Goal: Task Accomplishment & Management: Use online tool/utility

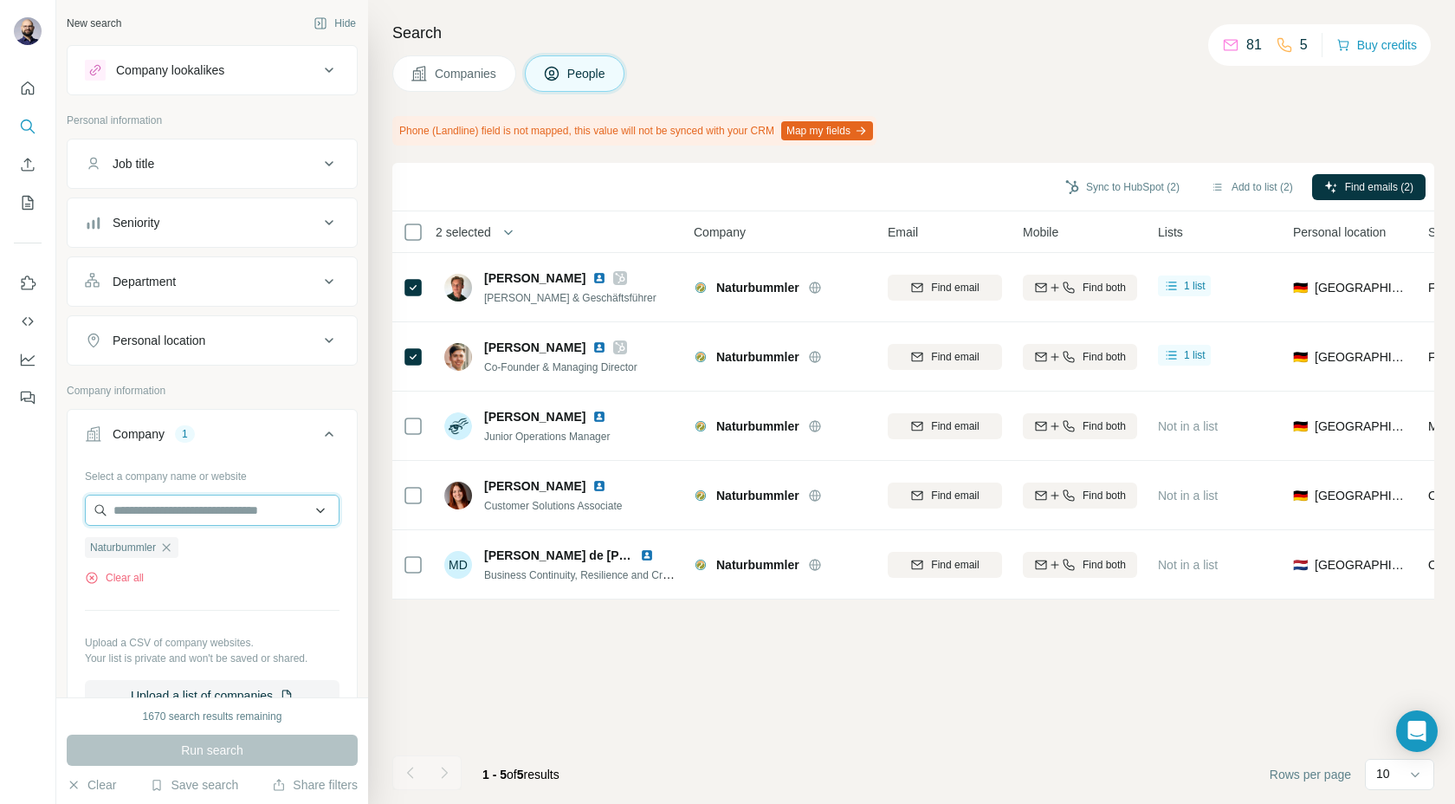
click at [197, 513] on input "text" at bounding box center [212, 509] width 255 height 31
paste input "**********"
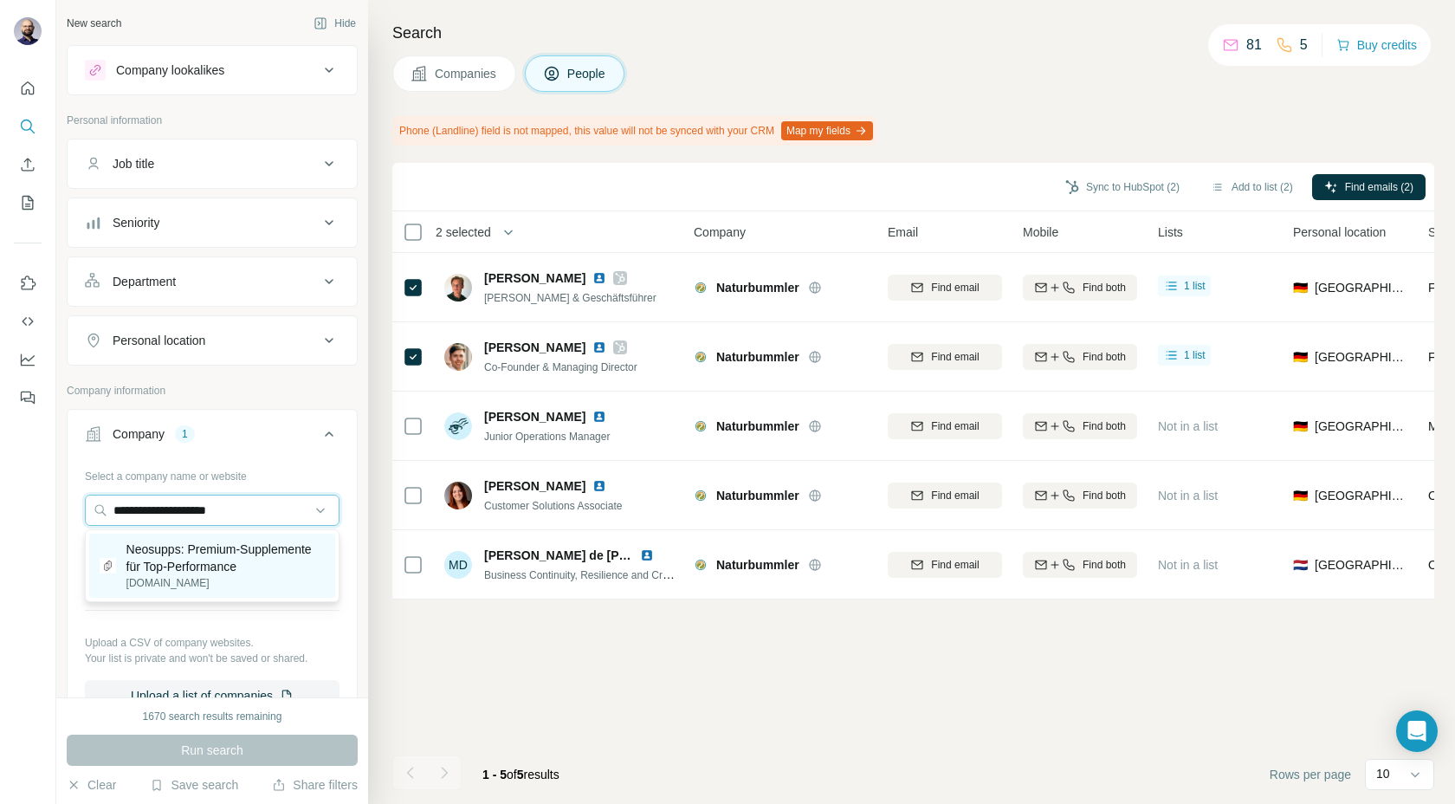
type input "**********"
click at [188, 560] on p "Neosupps: Premium-Supplemente für Top-Performance" at bounding box center [225, 557] width 198 height 35
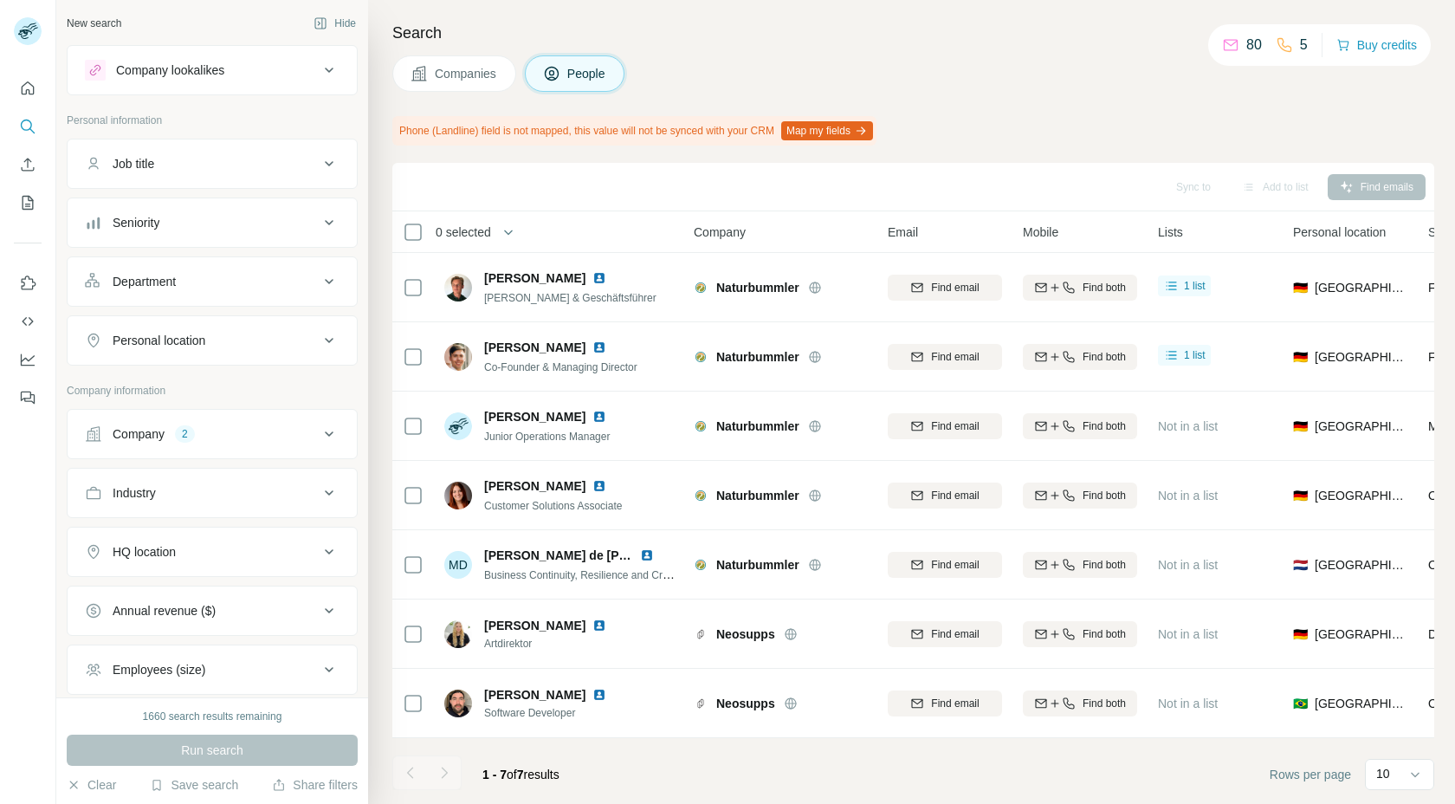
click at [184, 436] on div "2" at bounding box center [185, 434] width 20 height 16
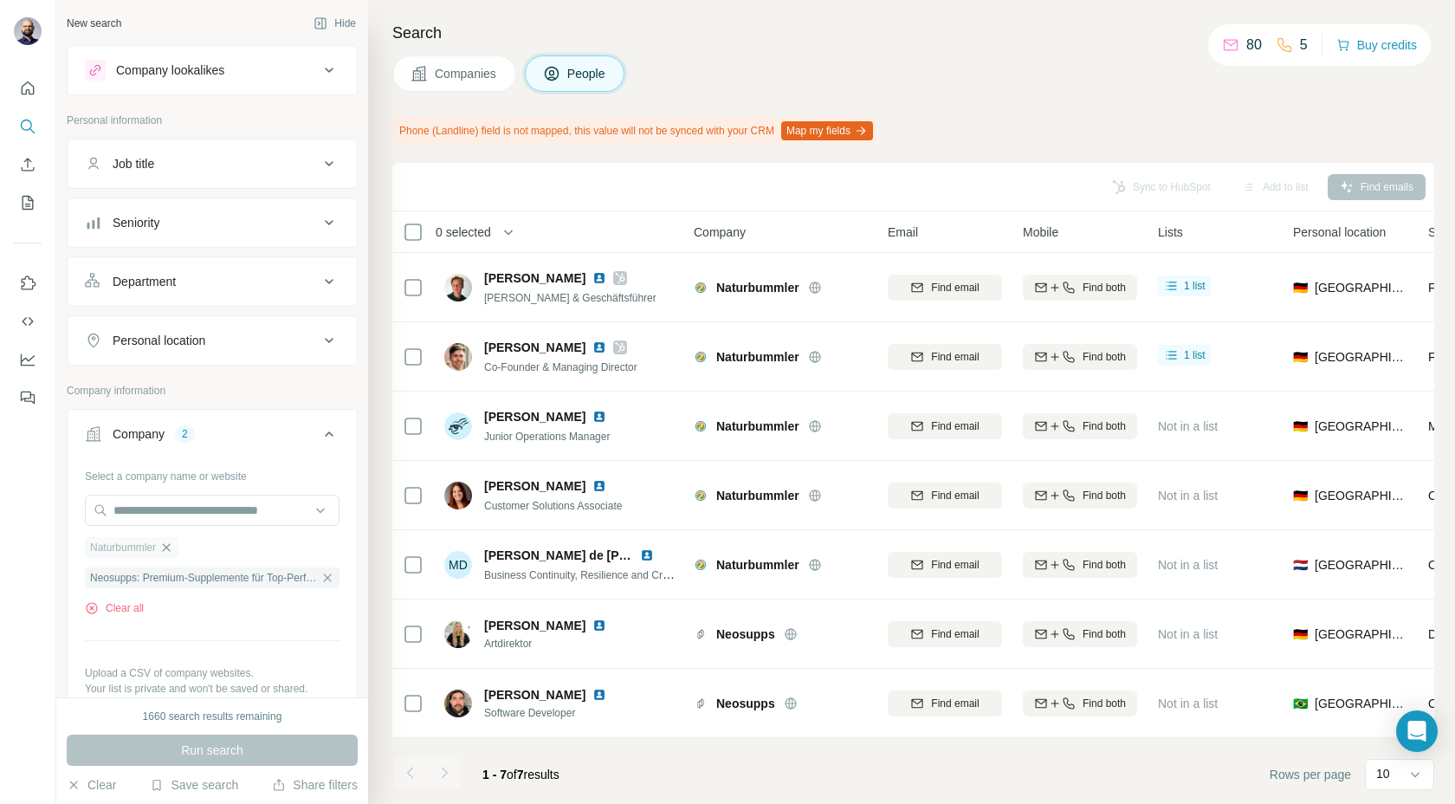
click at [173, 553] on icon "button" at bounding box center [166, 547] width 14 height 14
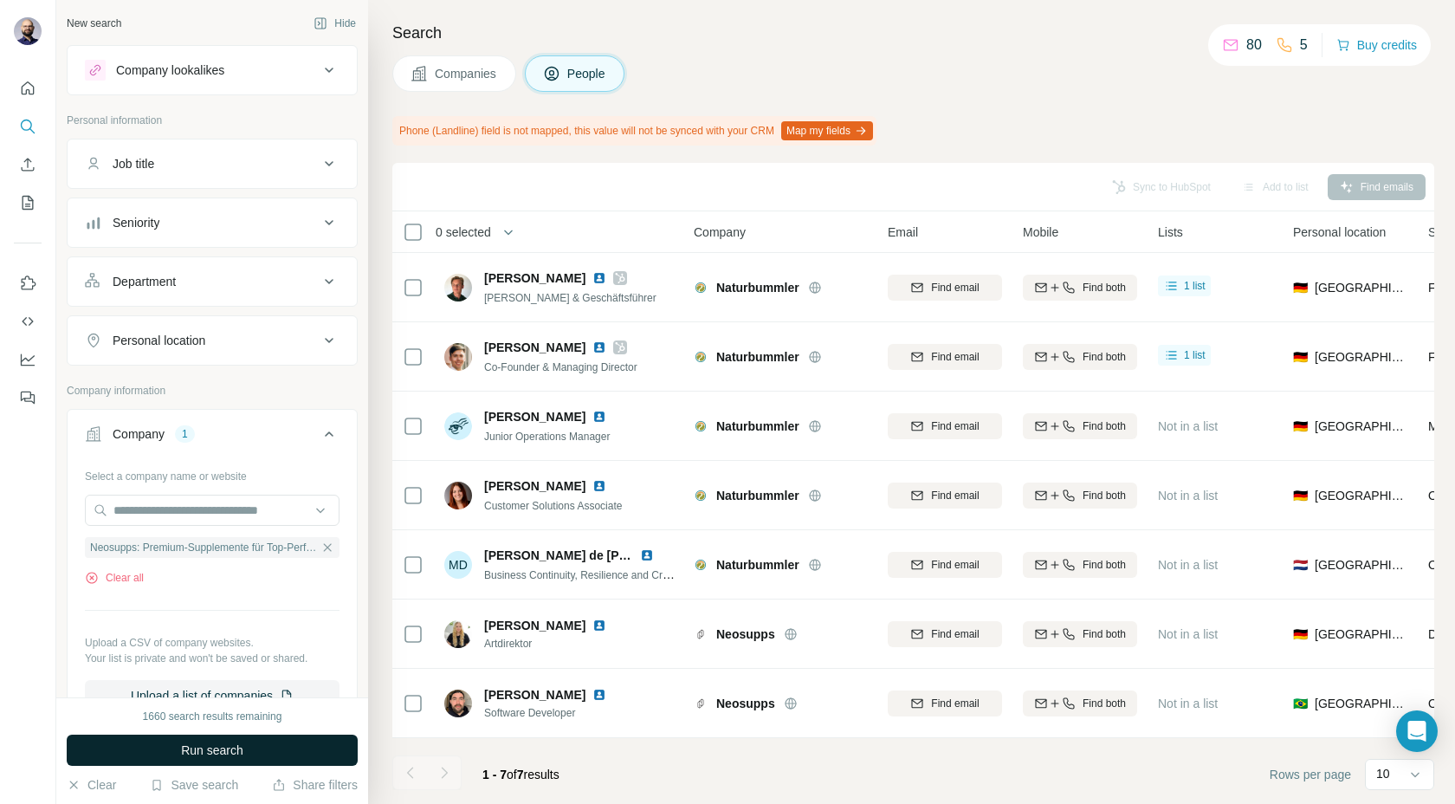
click at [201, 757] on span "Run search" at bounding box center [212, 749] width 62 height 17
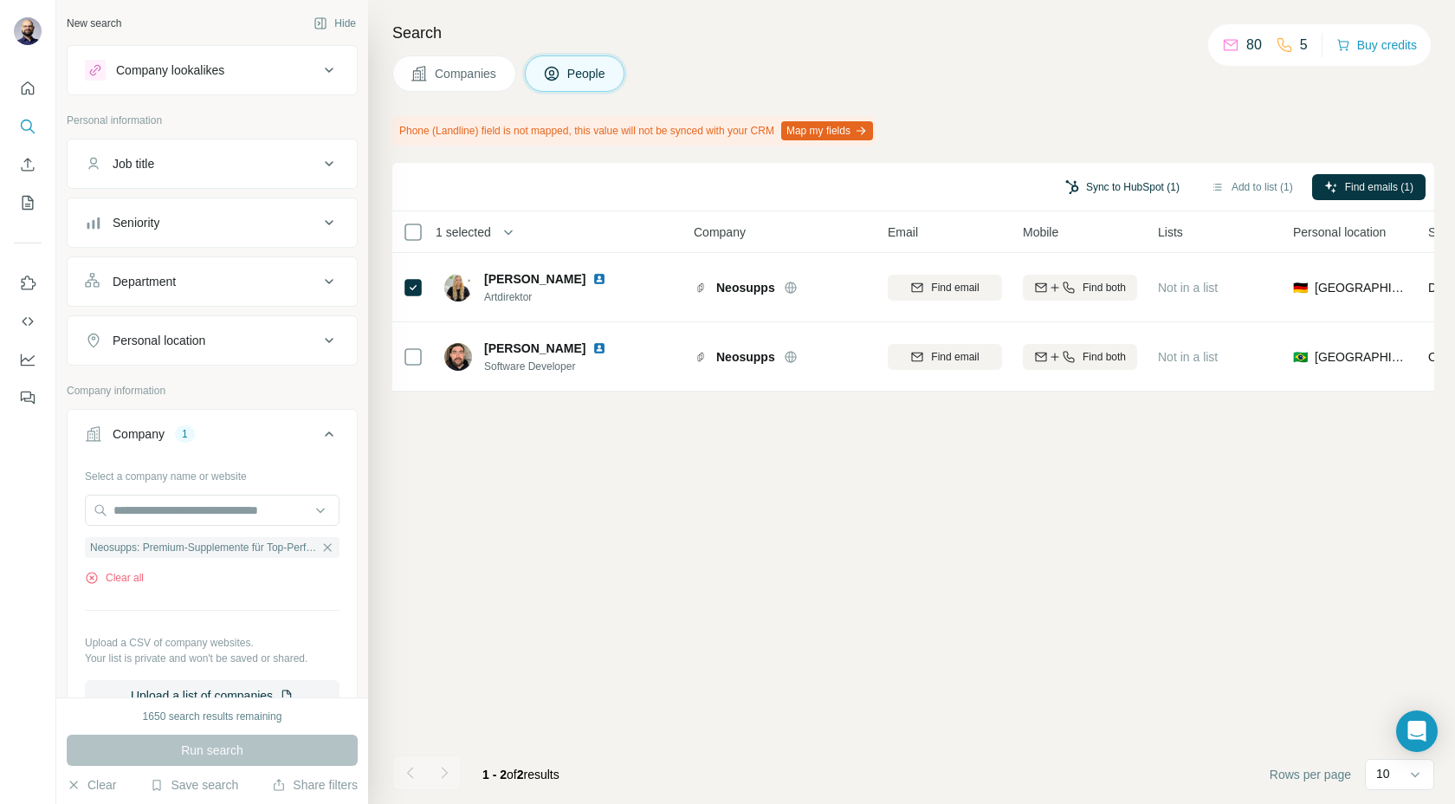
click at [1099, 188] on button "Sync to HubSpot (1)" at bounding box center [1122, 187] width 139 height 26
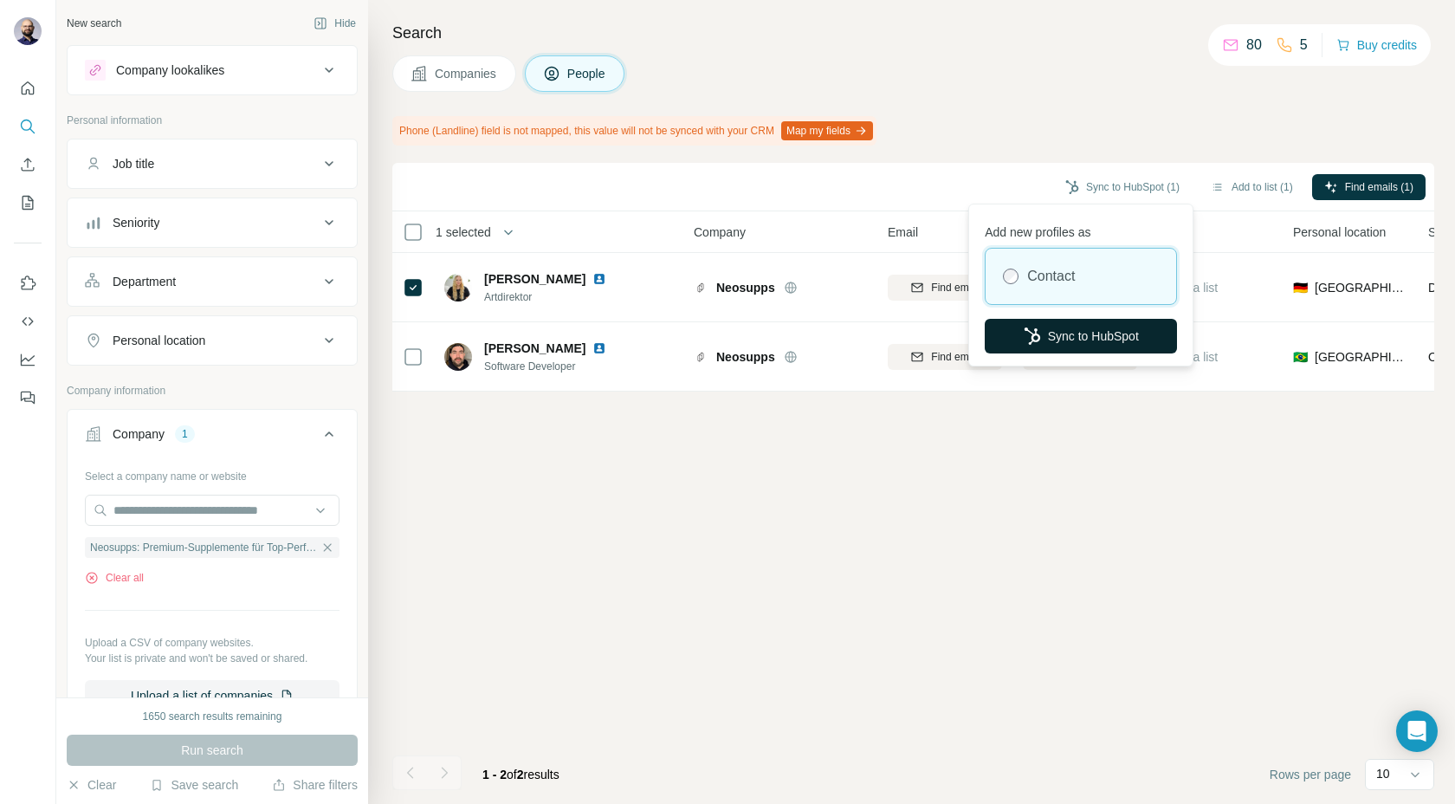
click at [1092, 352] on button "Sync to HubSpot" at bounding box center [1081, 336] width 192 height 35
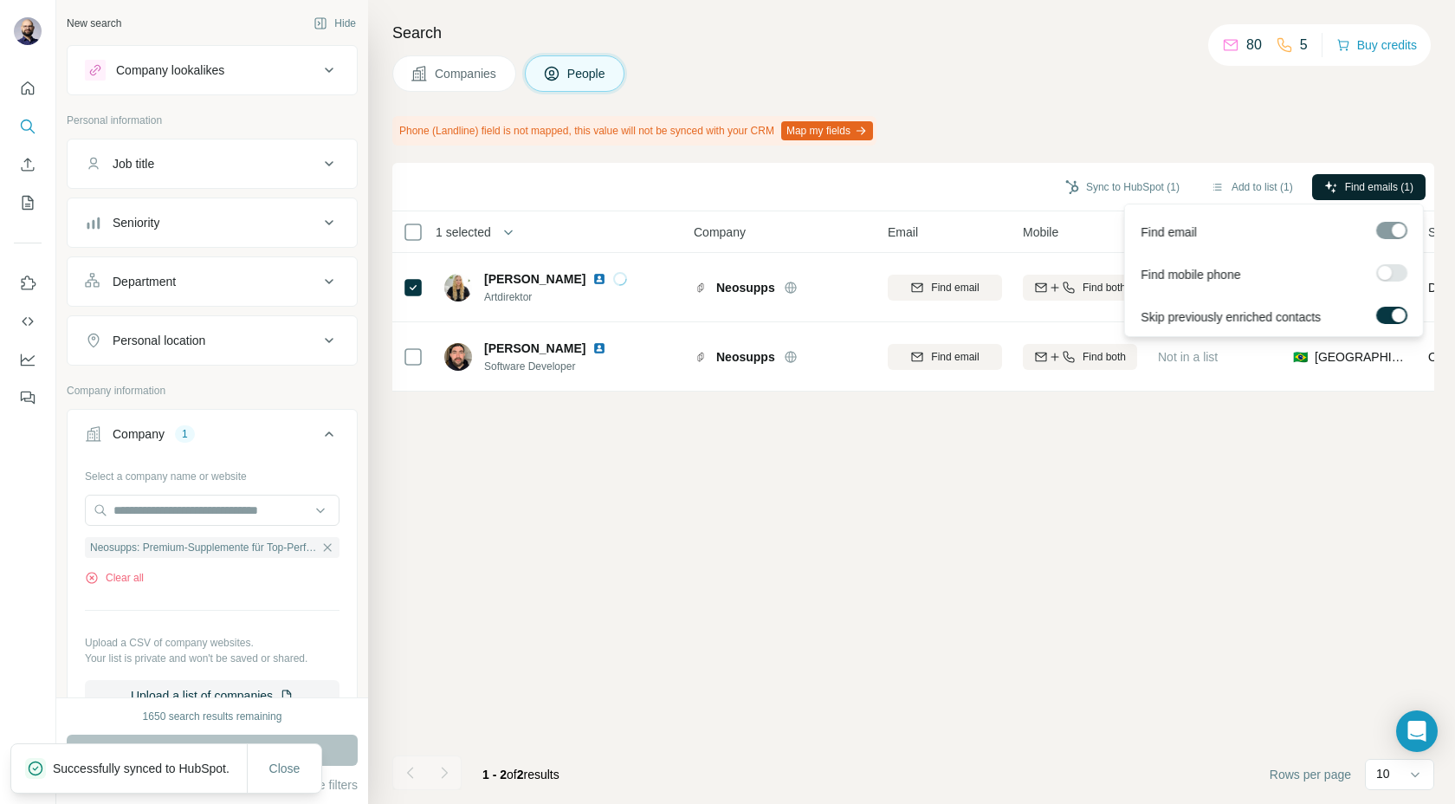
click at [1359, 180] on span "Find emails (1)" at bounding box center [1379, 187] width 68 height 16
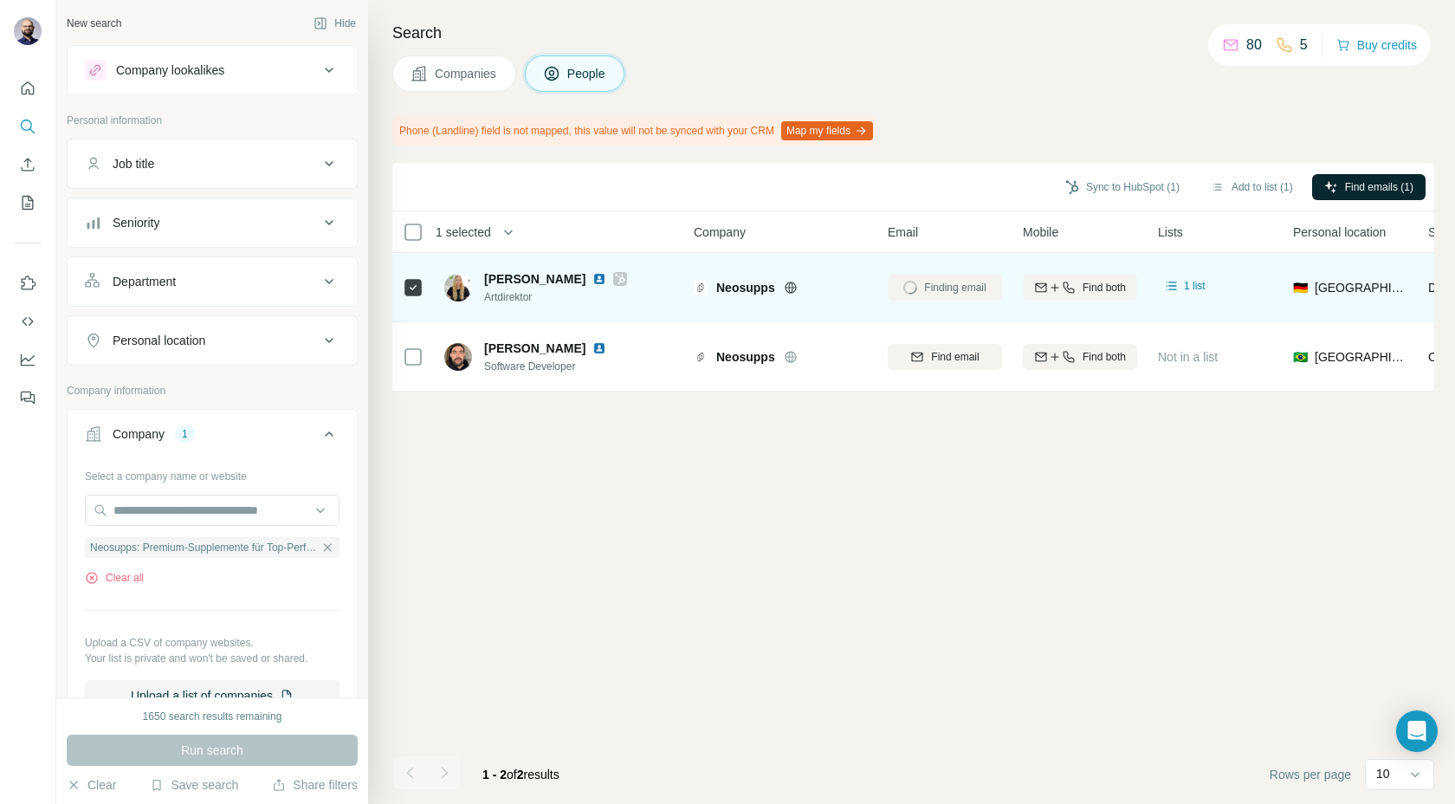
click at [592, 283] on img at bounding box center [599, 279] width 14 height 14
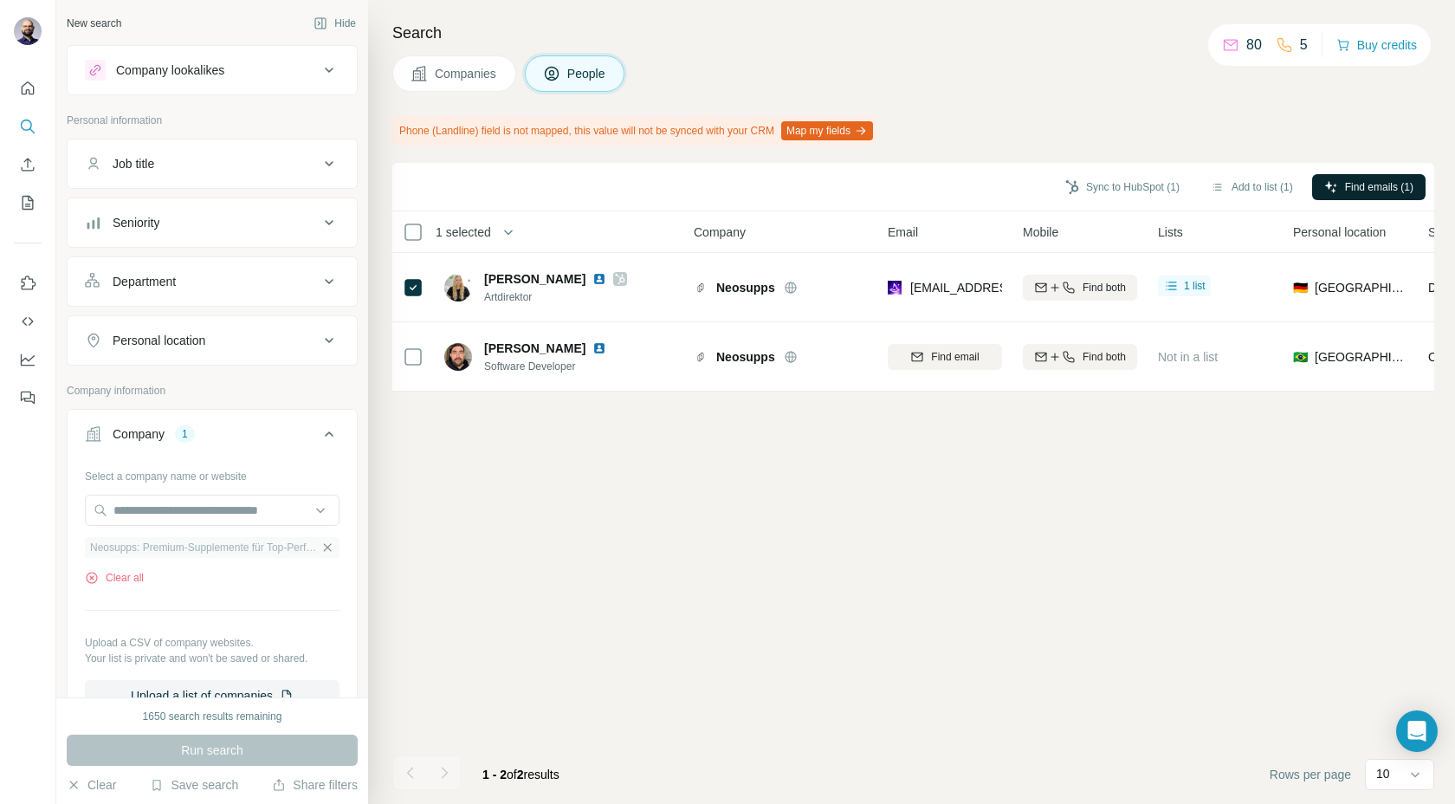
click at [332, 545] on icon "button" at bounding box center [327, 547] width 14 height 14
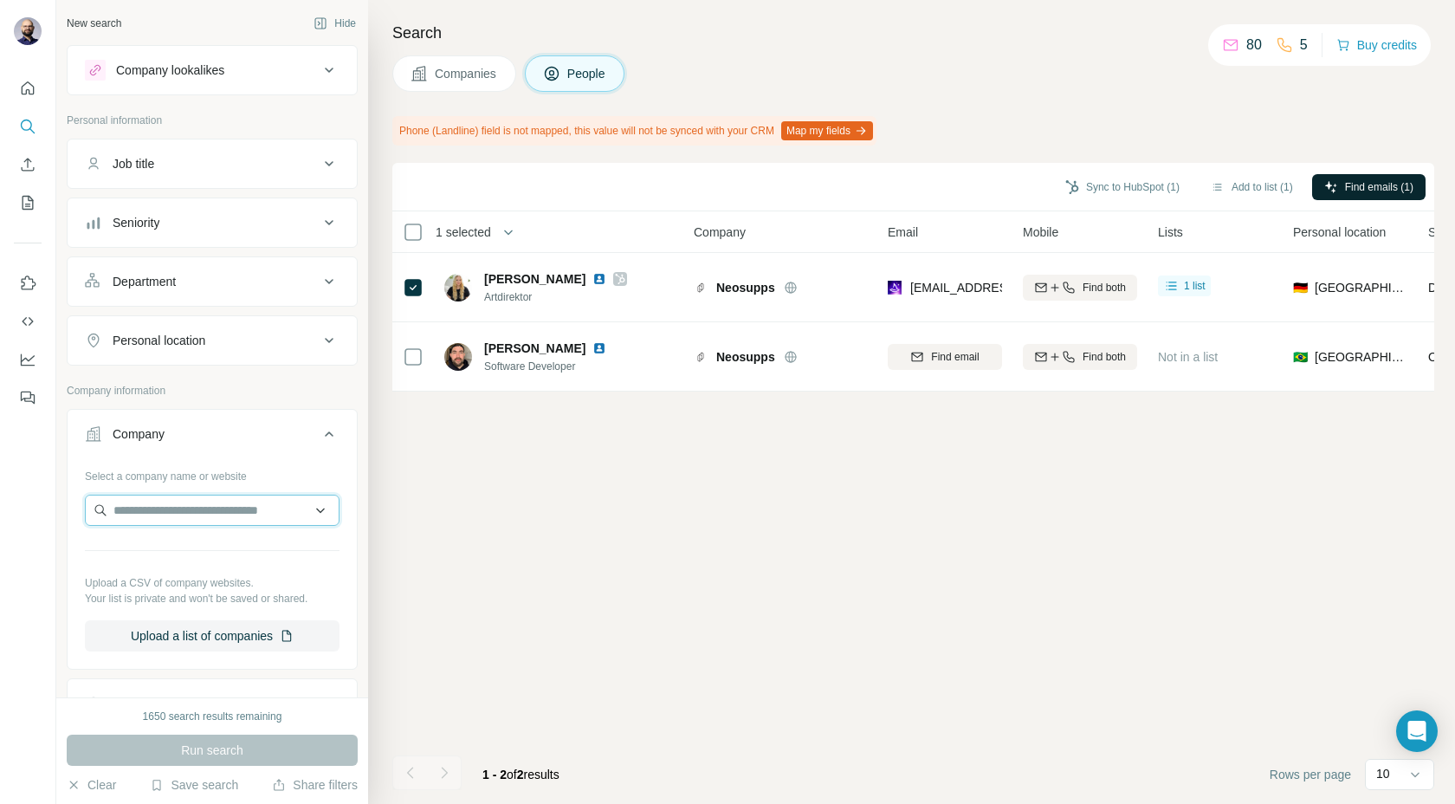
click at [247, 501] on input "text" at bounding box center [212, 509] width 255 height 31
type input "*"
type input "**********"
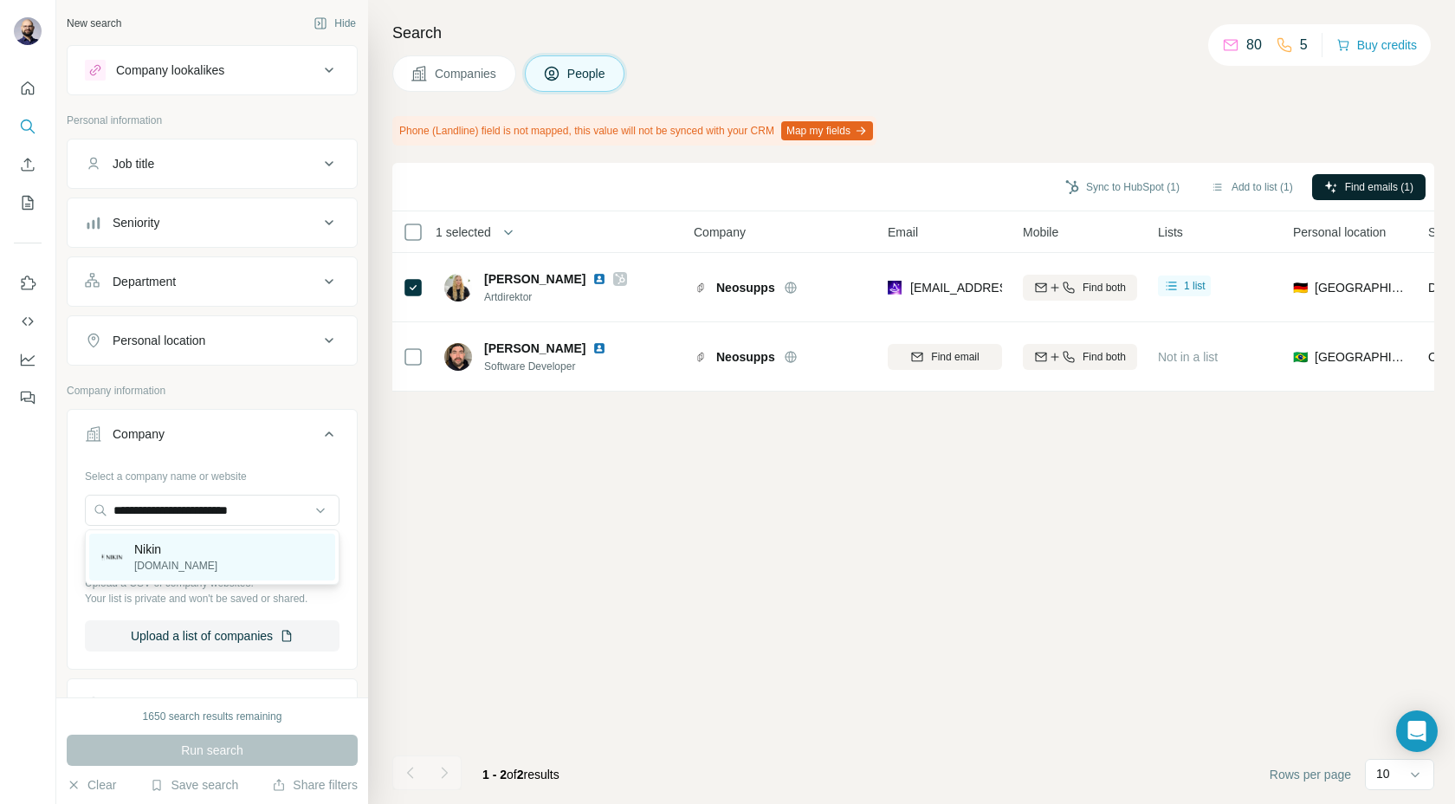
click at [165, 556] on p "Nikin" at bounding box center [175, 548] width 83 height 17
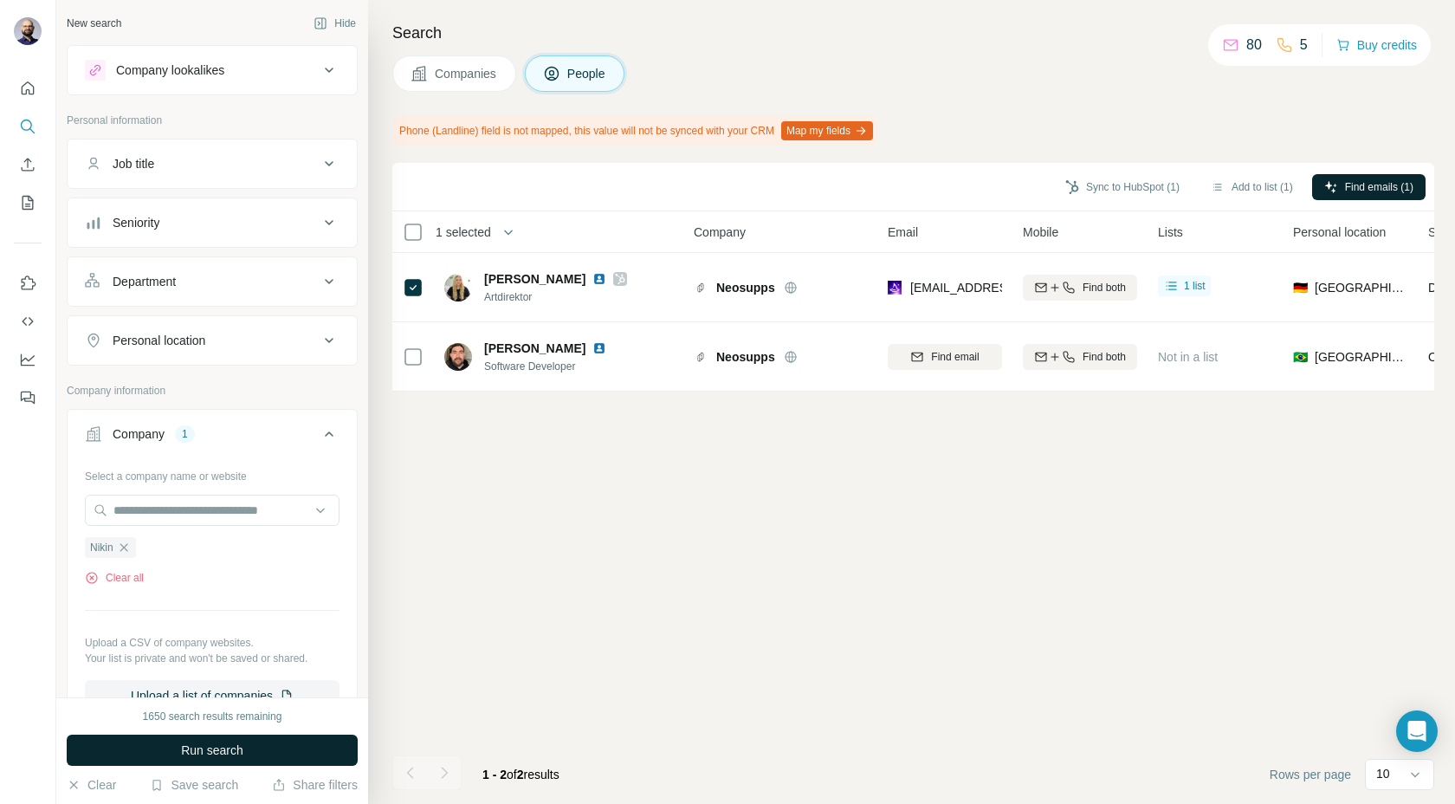
click at [174, 738] on button "Run search" at bounding box center [212, 749] width 291 height 31
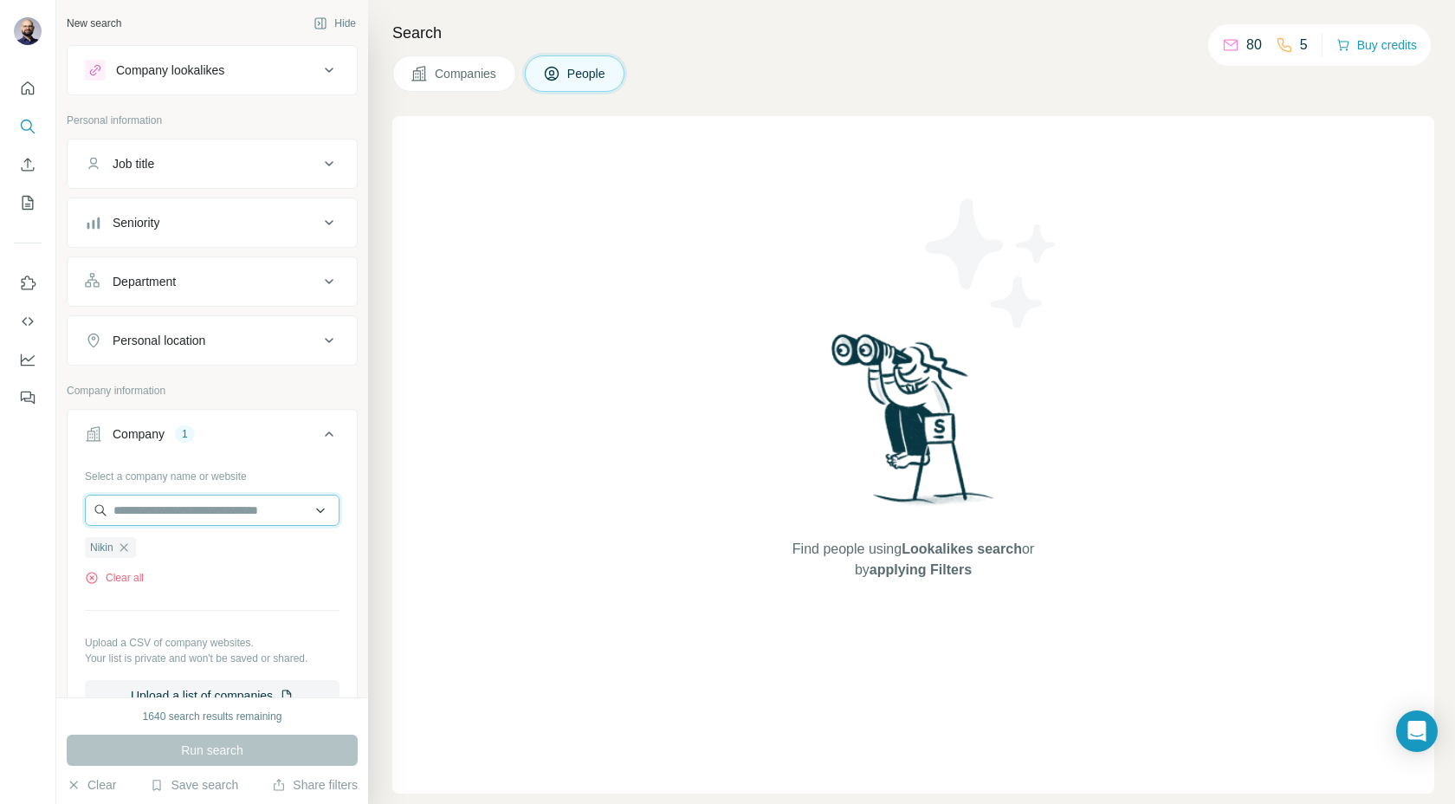
click at [184, 513] on input "text" at bounding box center [212, 509] width 255 height 31
paste input "**********"
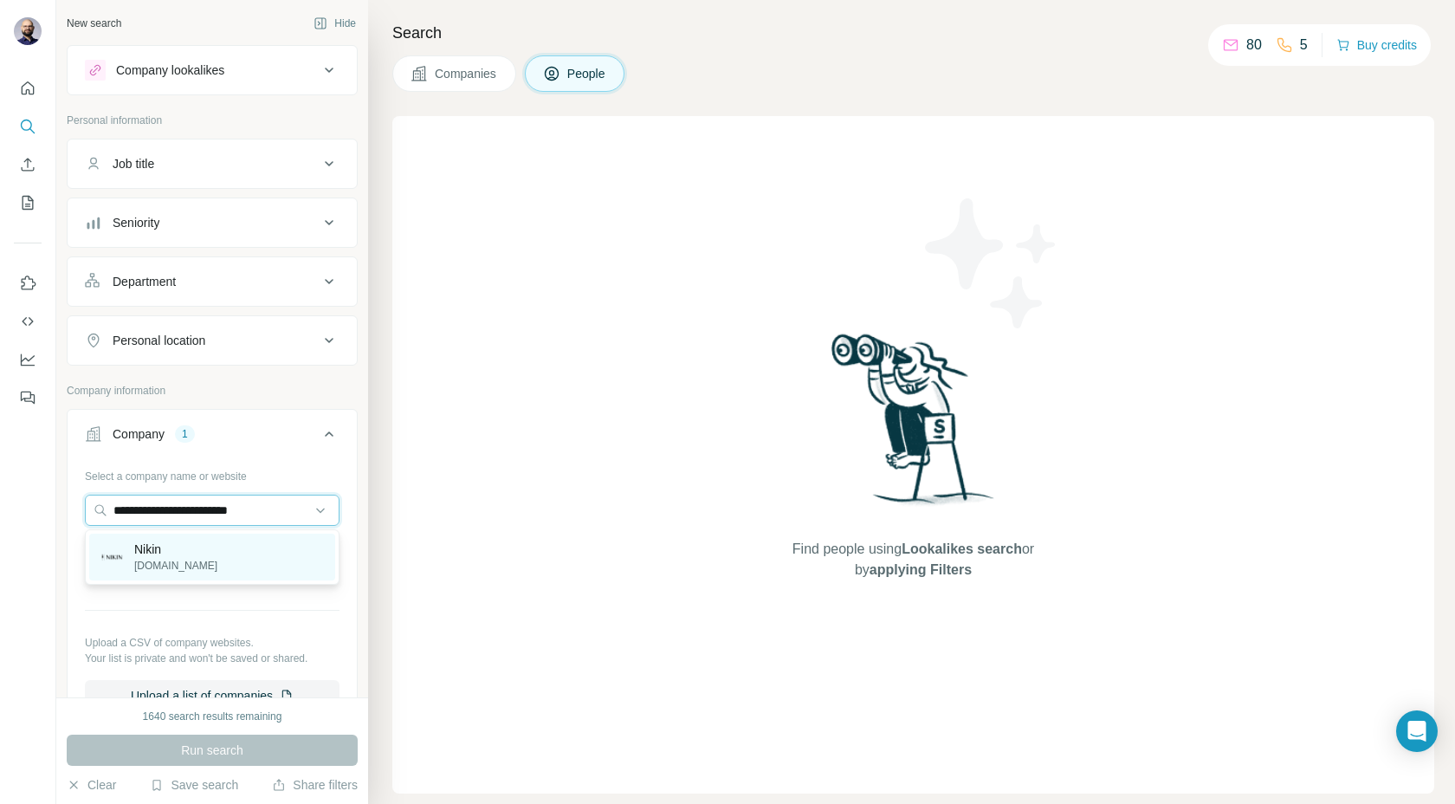
type input "**********"
click at [181, 549] on p "Nikin" at bounding box center [175, 548] width 83 height 17
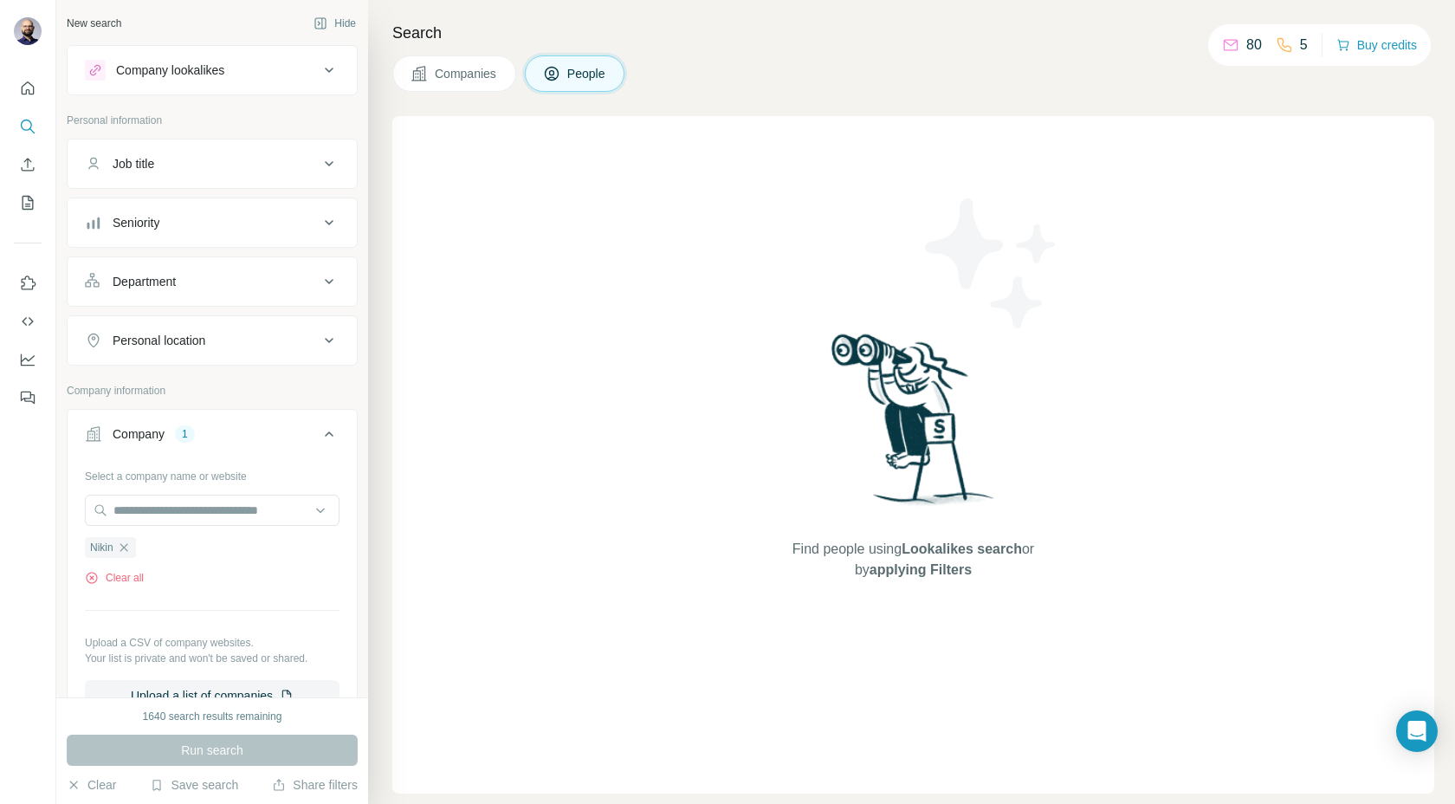
click at [474, 68] on span "Companies" at bounding box center [466, 73] width 63 height 17
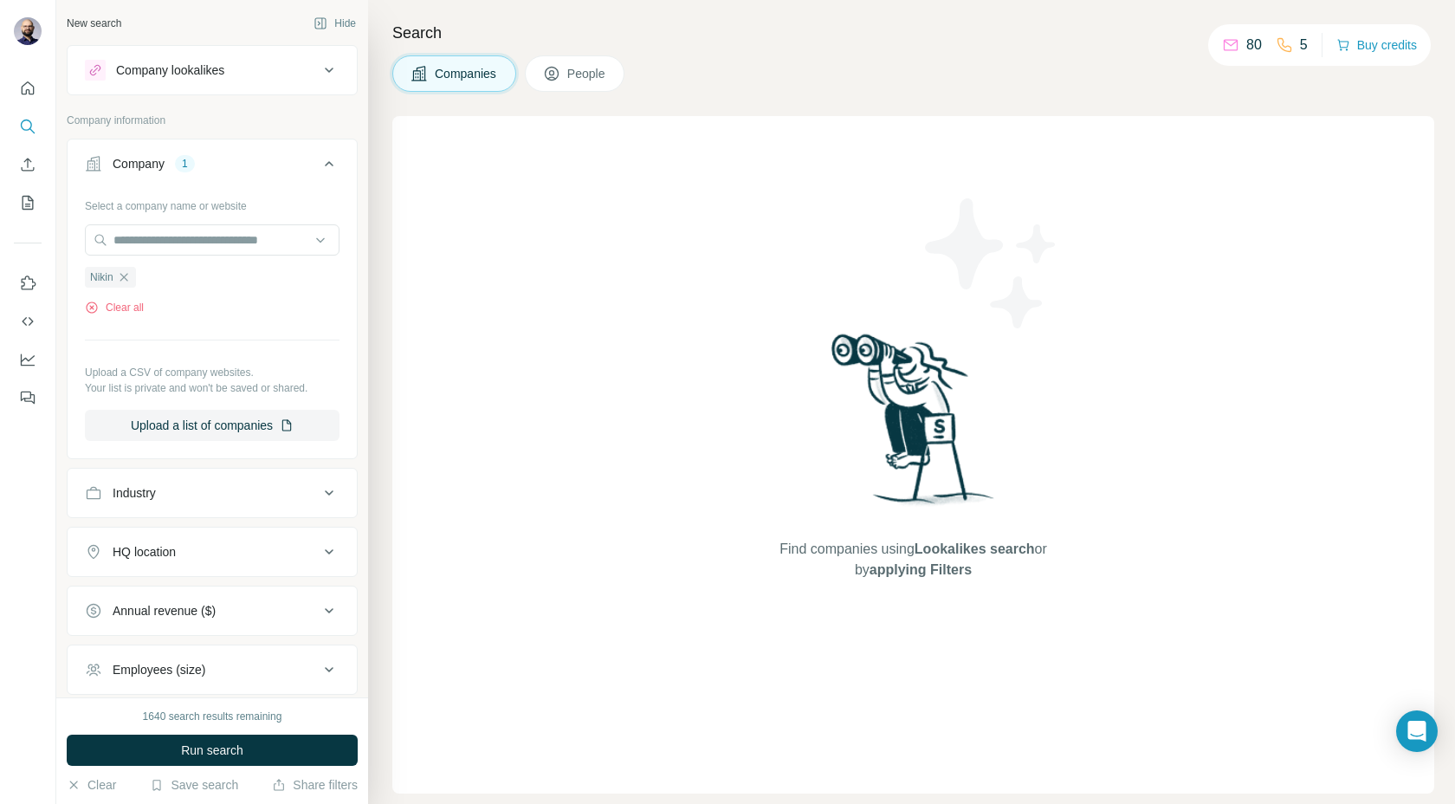
click at [451, 68] on span "Companies" at bounding box center [466, 73] width 63 height 17
click at [128, 277] on icon "button" at bounding box center [124, 277] width 14 height 14
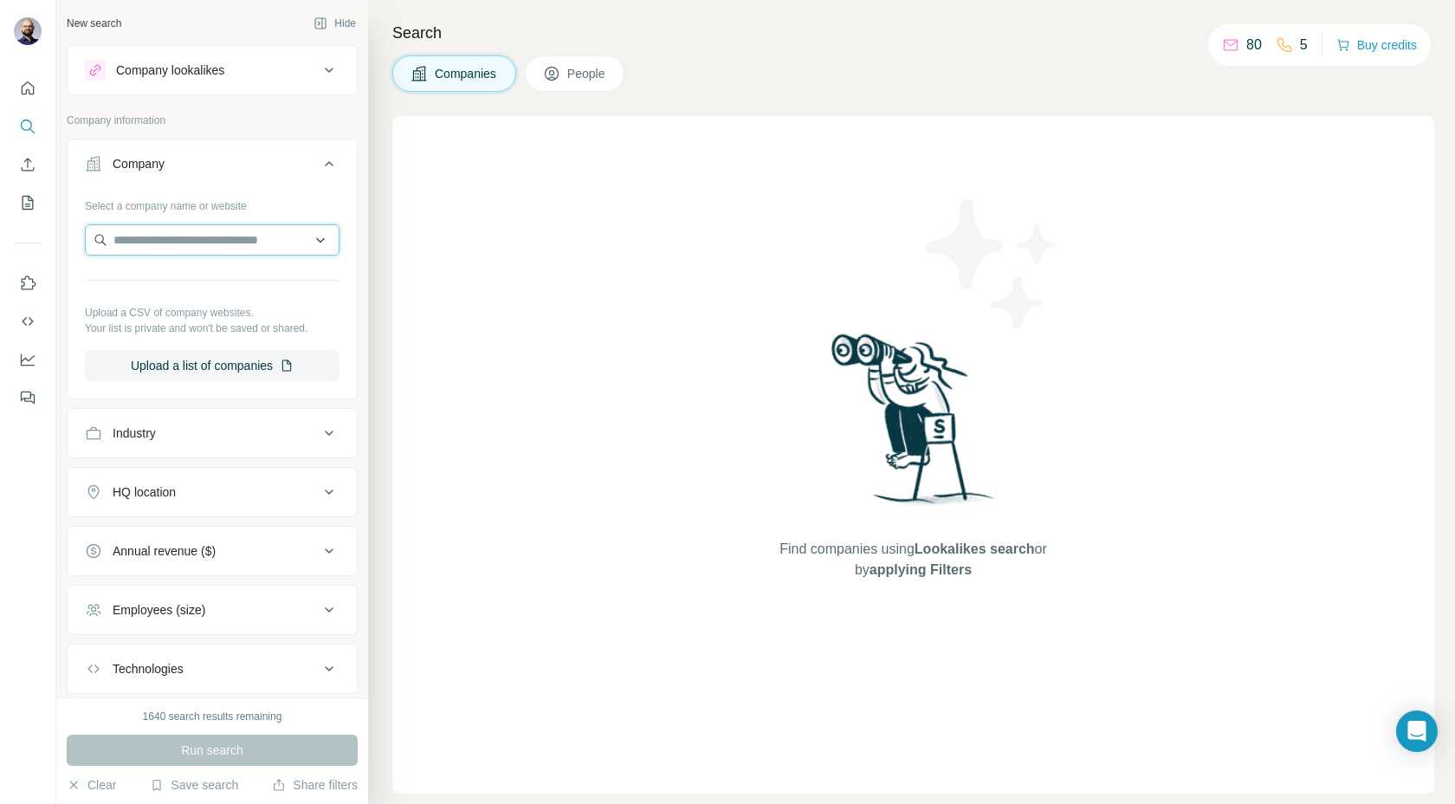
click at [165, 244] on input "text" at bounding box center [212, 239] width 255 height 31
paste input "**********"
type input "**********"
click at [167, 284] on p "Nikin" at bounding box center [175, 278] width 83 height 17
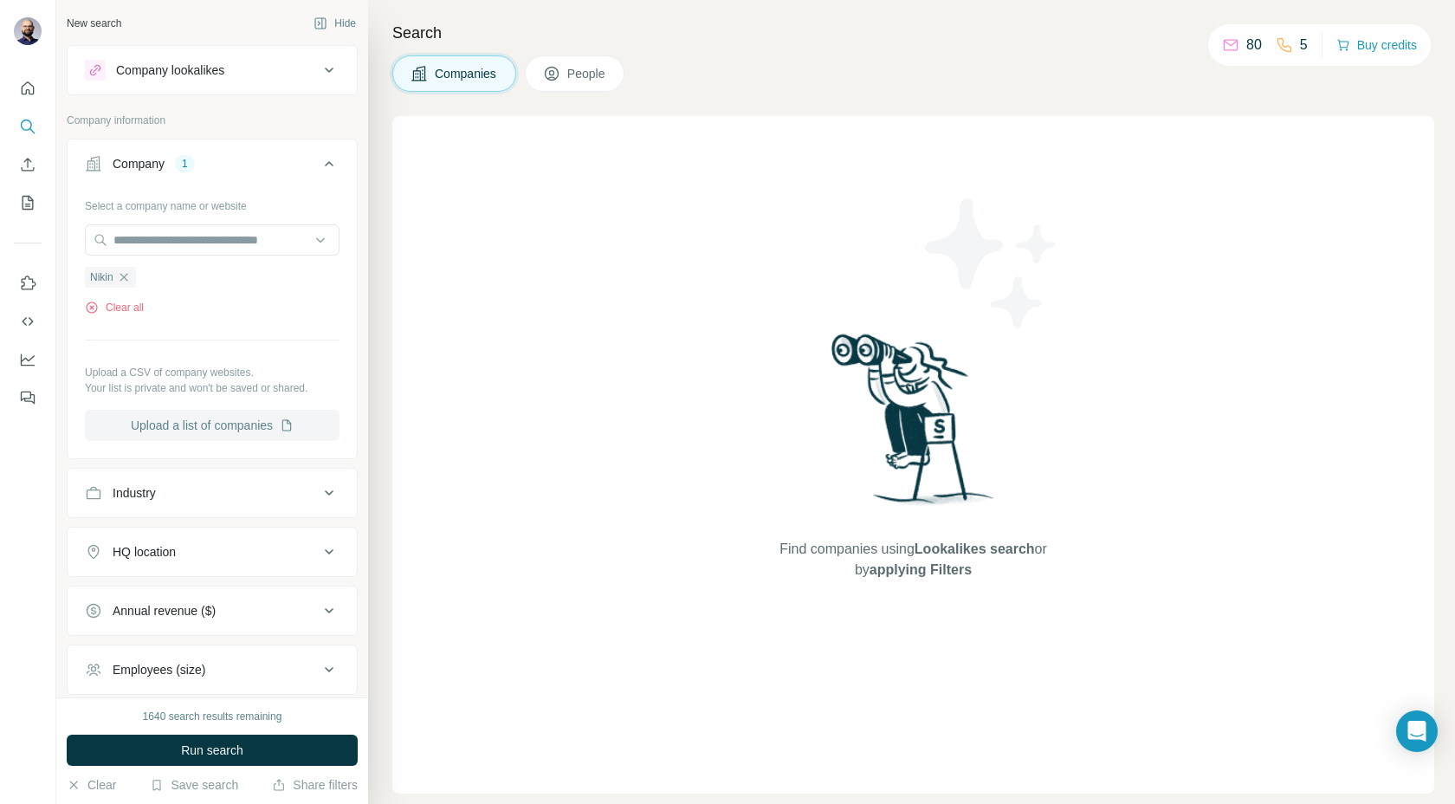
click at [174, 433] on button "Upload a list of companies" at bounding box center [212, 425] width 255 height 31
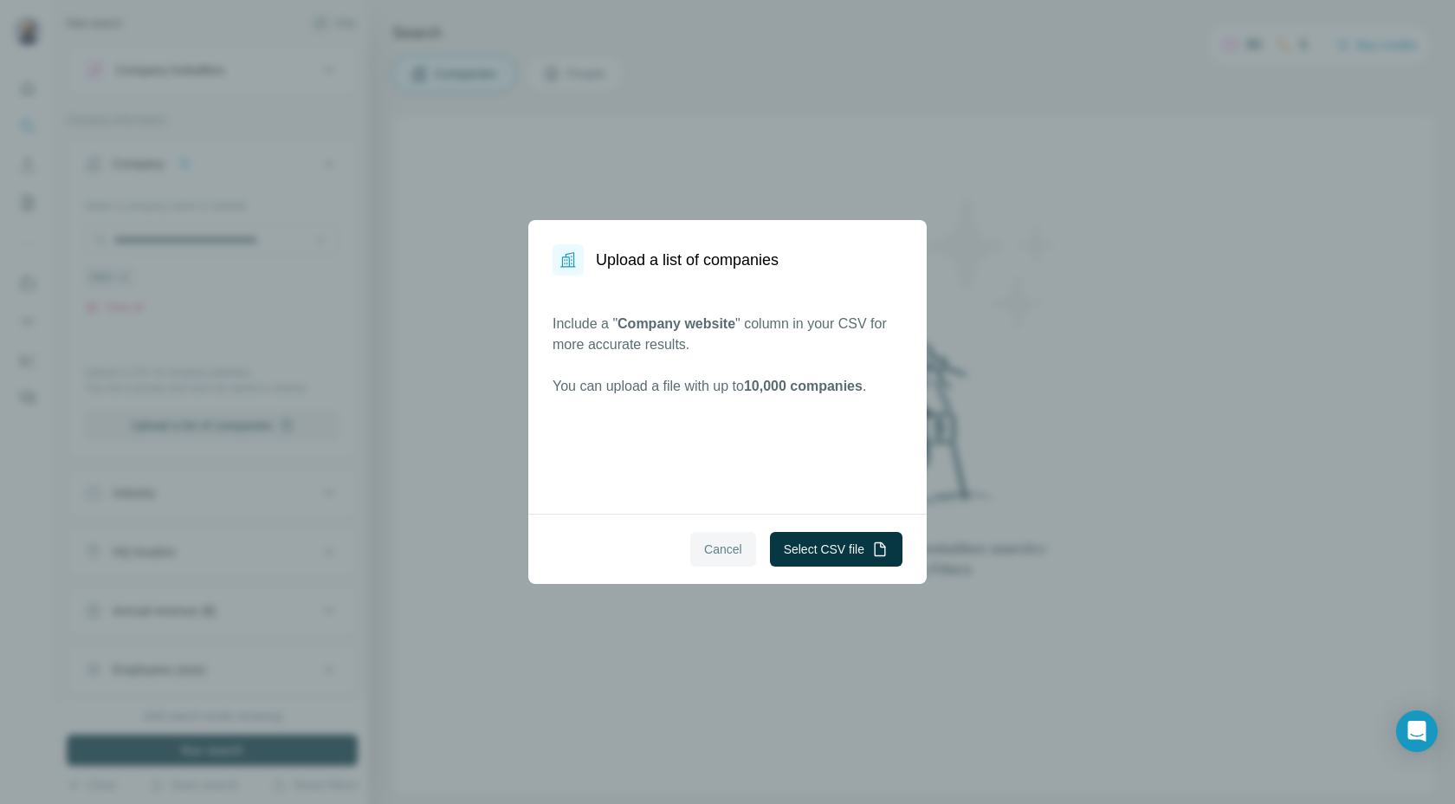
click at [718, 544] on span "Cancel" at bounding box center [723, 548] width 38 height 17
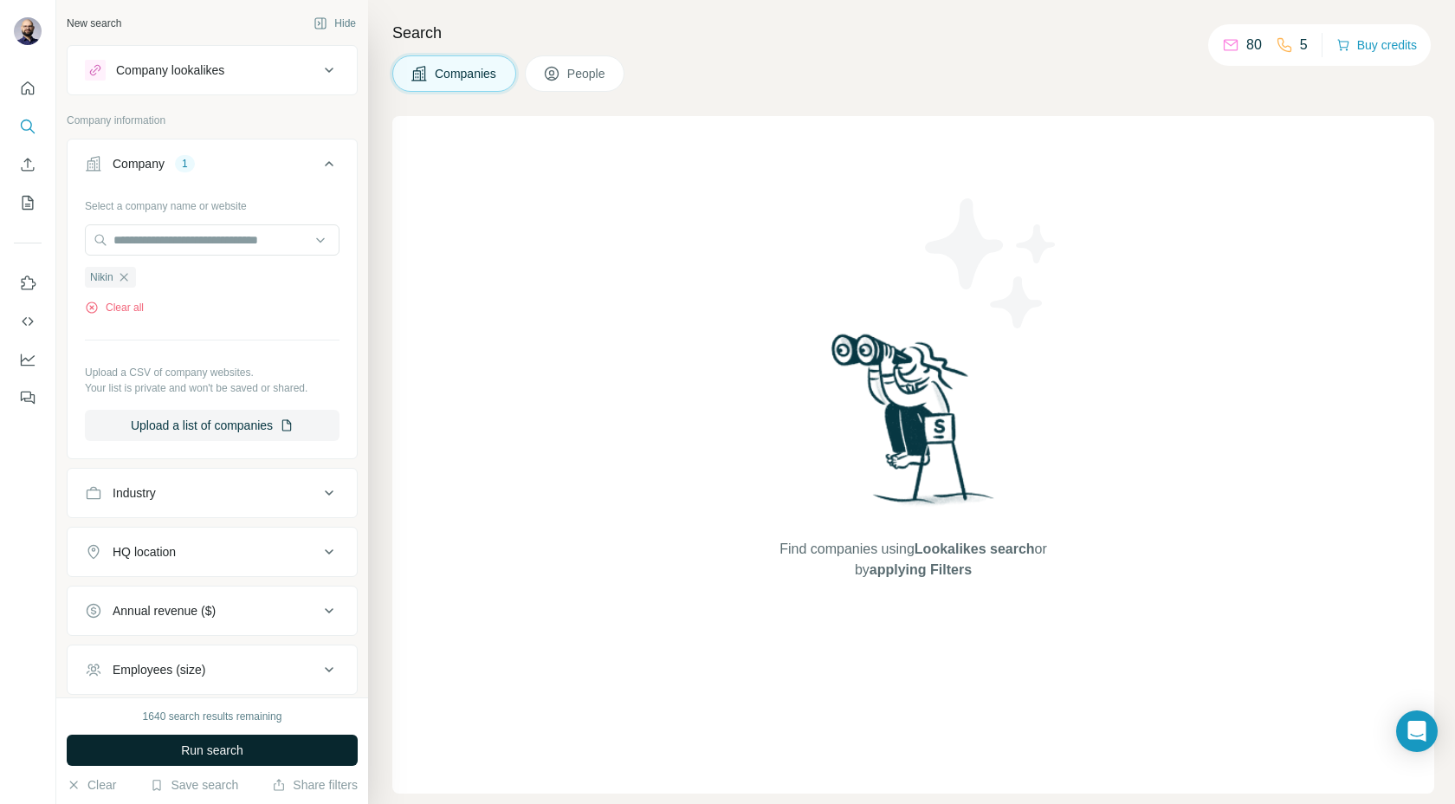
click at [184, 750] on span "Run search" at bounding box center [212, 749] width 62 height 17
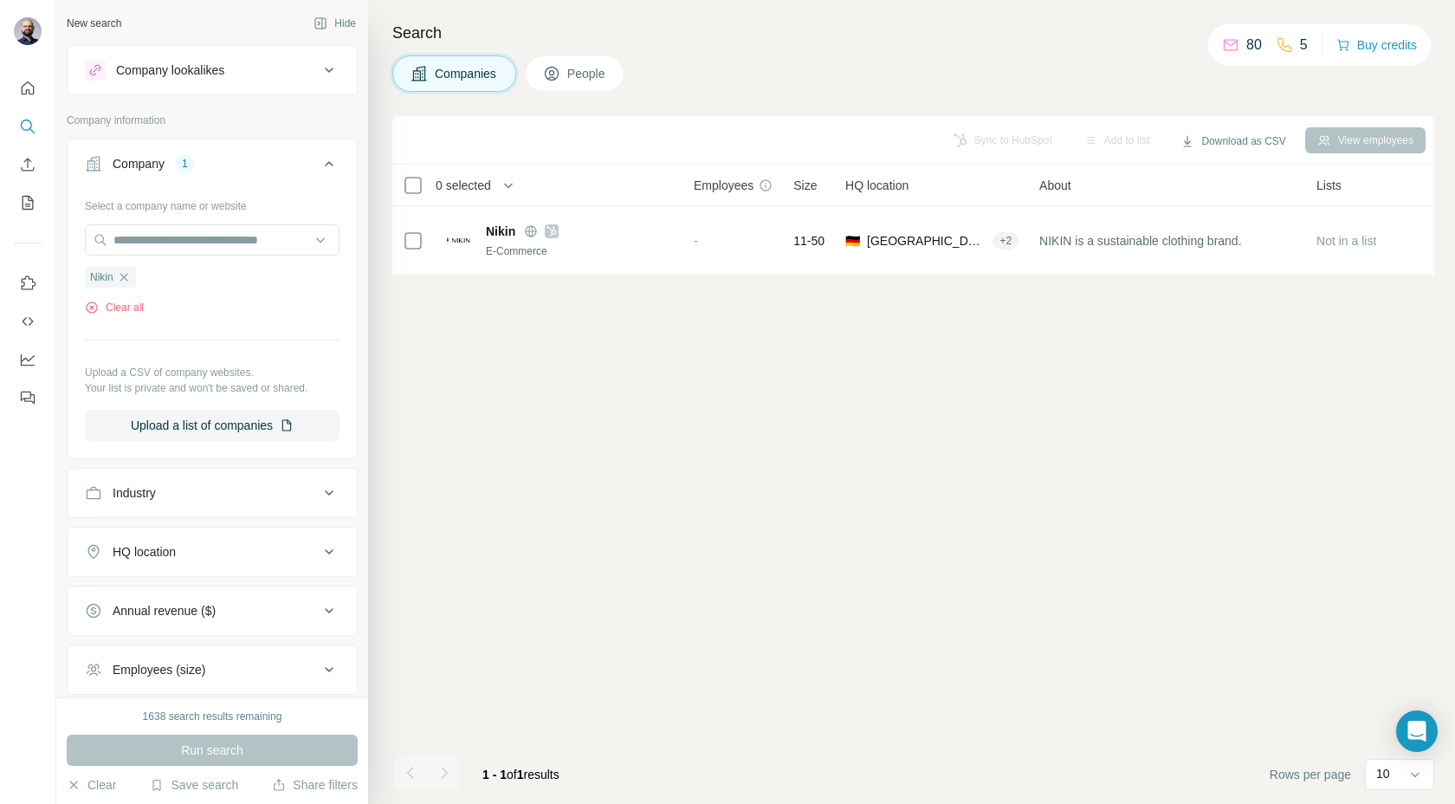
click at [592, 61] on button "People" at bounding box center [575, 73] width 100 height 36
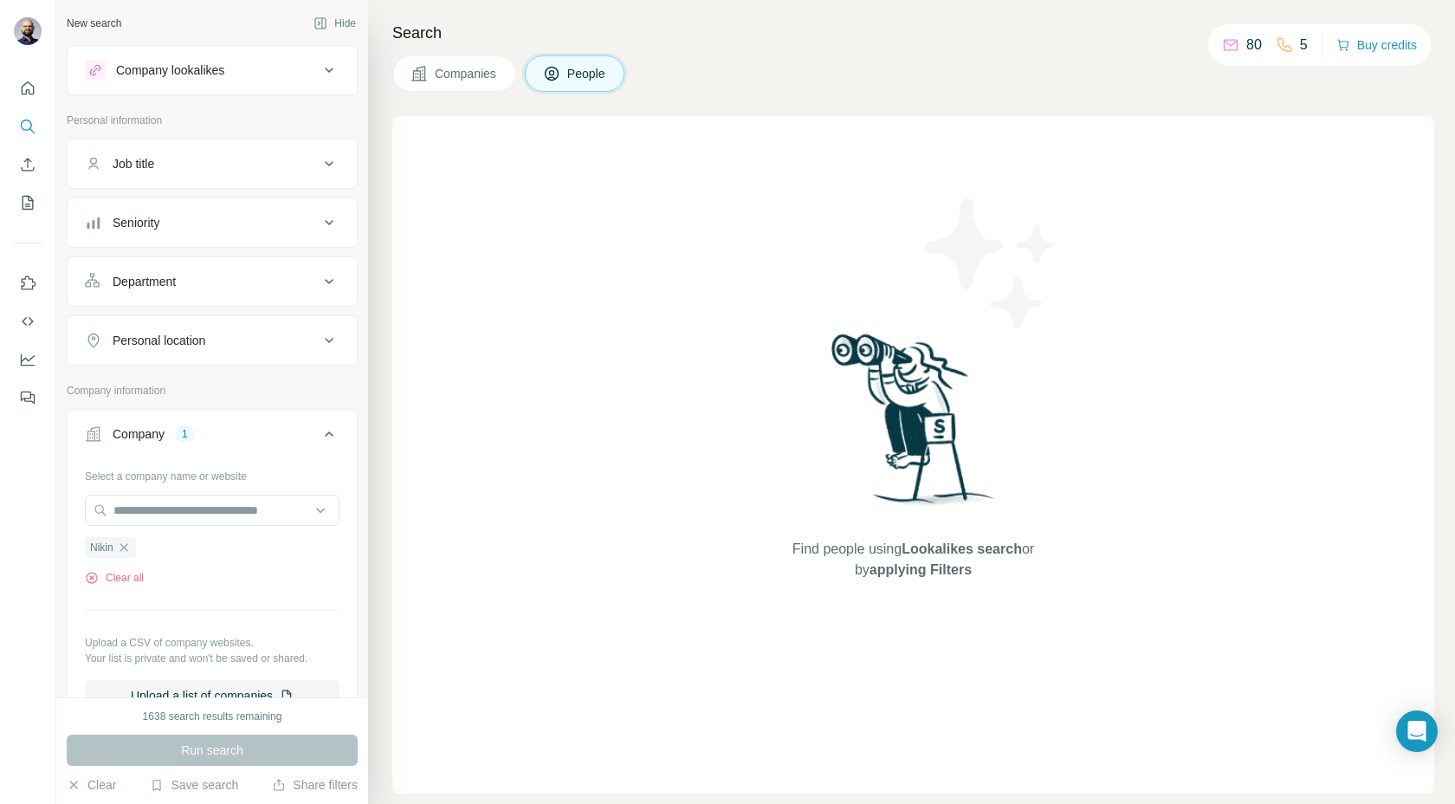
click at [488, 78] on span "Companies" at bounding box center [466, 73] width 63 height 17
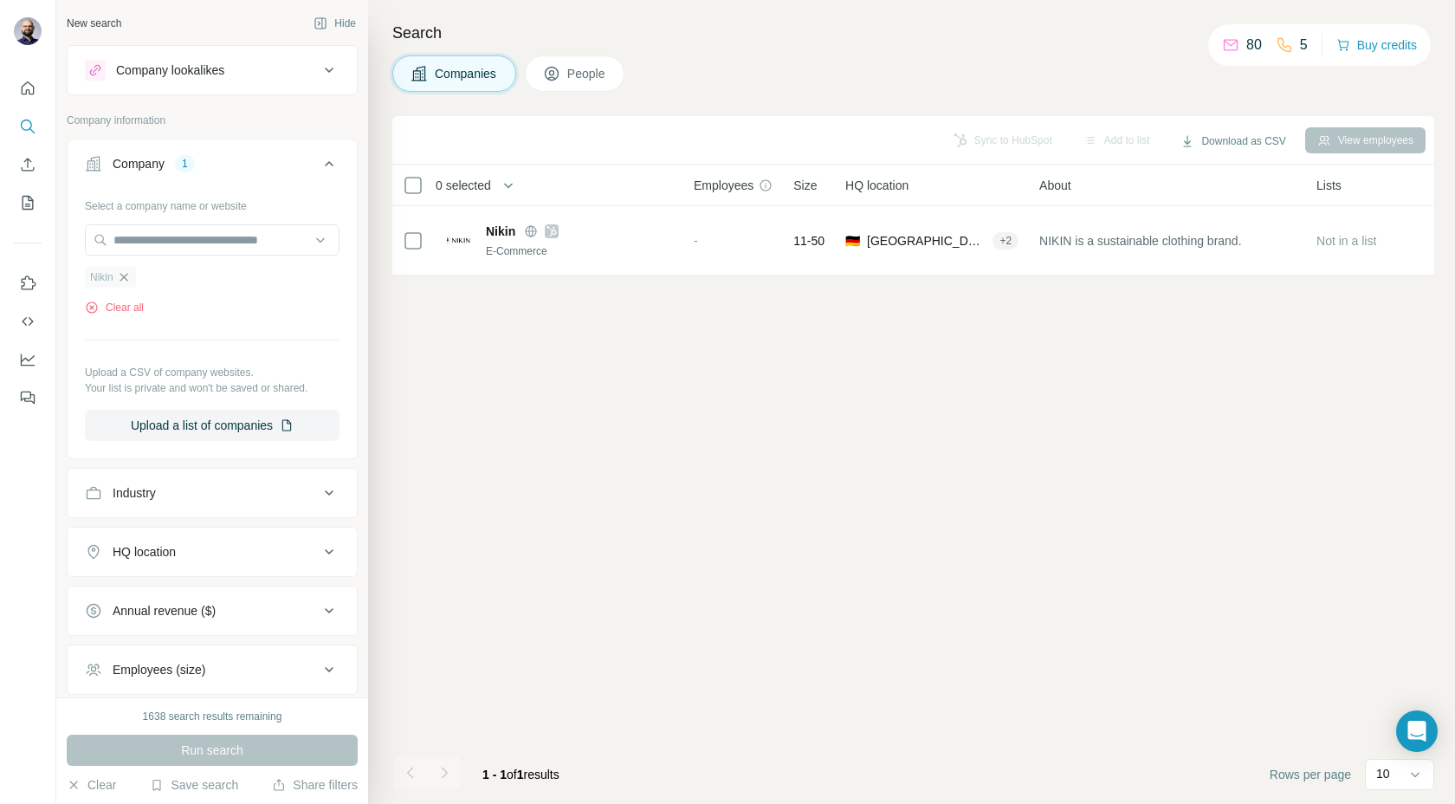
click at [126, 275] on icon "button" at bounding box center [124, 277] width 14 height 14
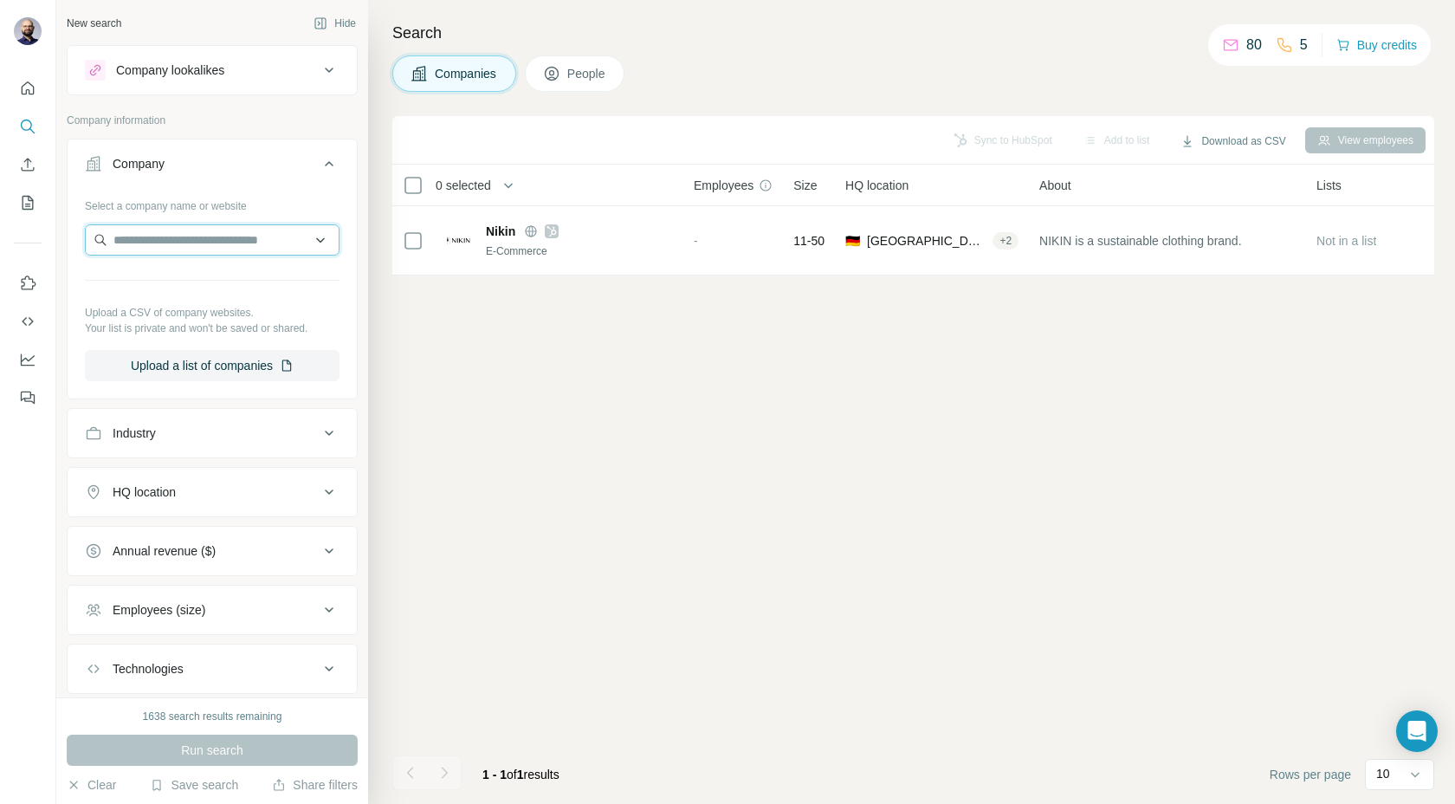
click at [151, 241] on input "text" at bounding box center [212, 239] width 255 height 31
paste input "**********"
type input "**********"
click at [172, 318] on p "Upload a CSV of company websites." at bounding box center [212, 313] width 255 height 16
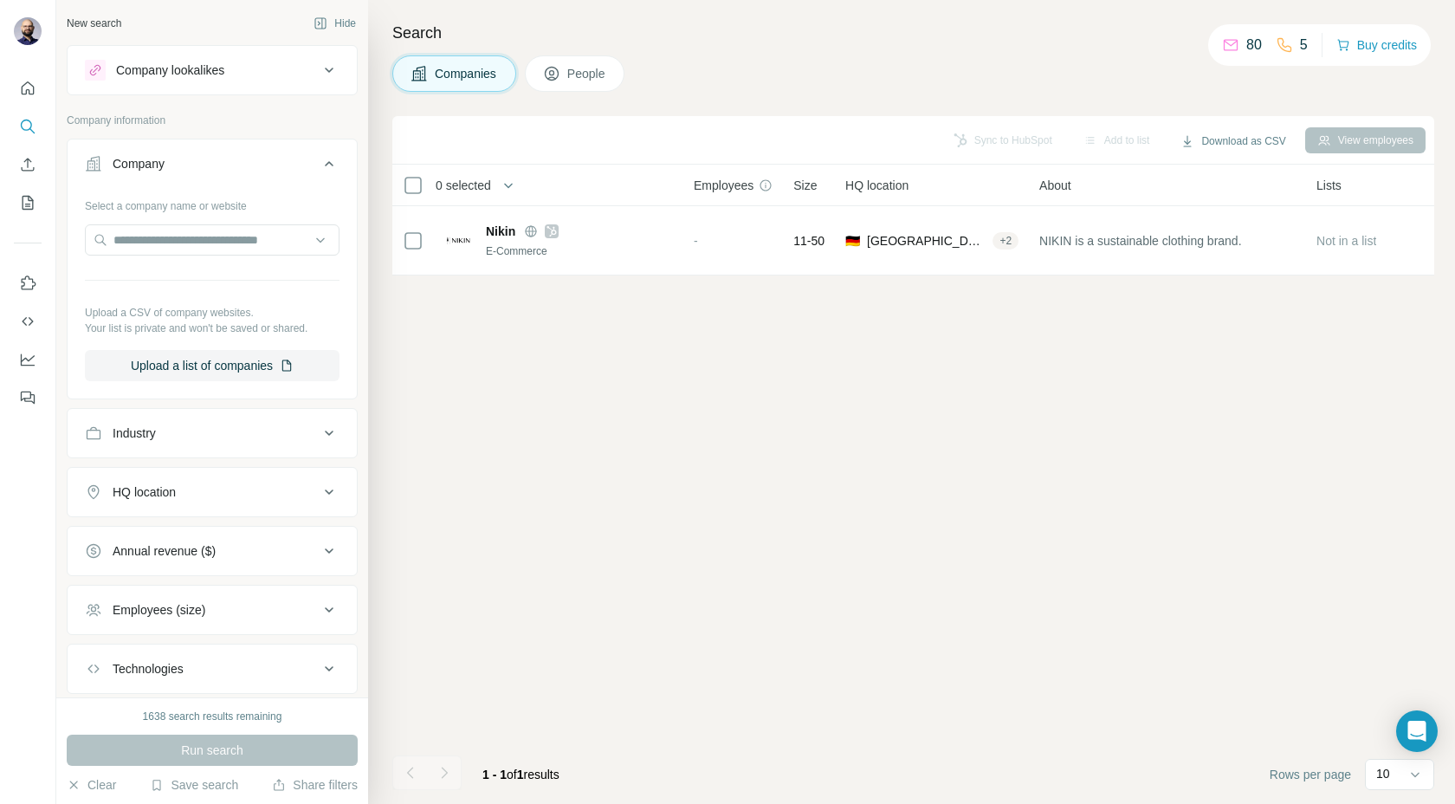
click at [197, 222] on div "Select a company name or website Upload a CSV of company websites. Your list is…" at bounding box center [212, 286] width 255 height 190
click at [197, 243] on input "text" at bounding box center [212, 239] width 255 height 31
paste input "**********"
type input "**********"
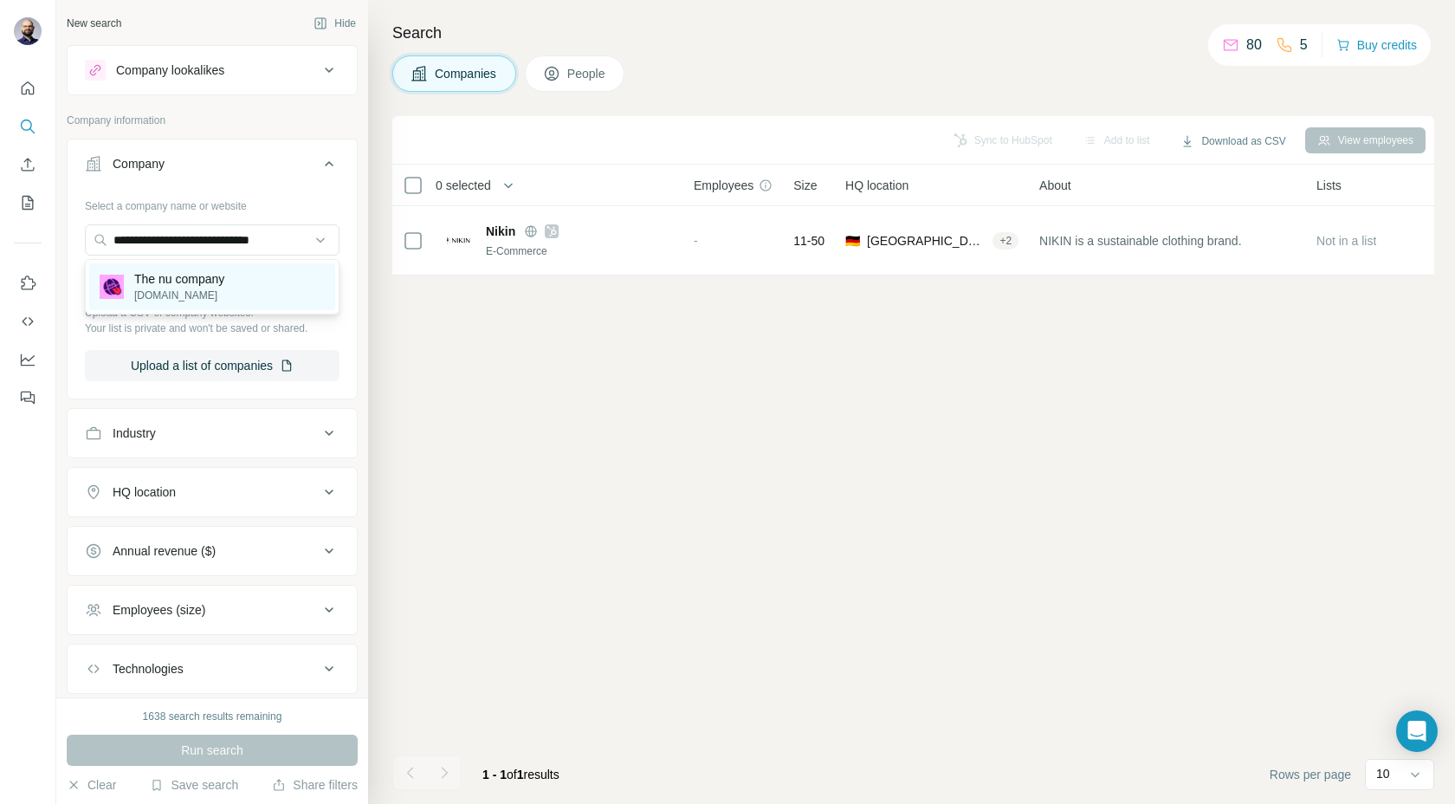
scroll to position [0, 0]
click at [182, 279] on p "The nu company" at bounding box center [179, 278] width 90 height 17
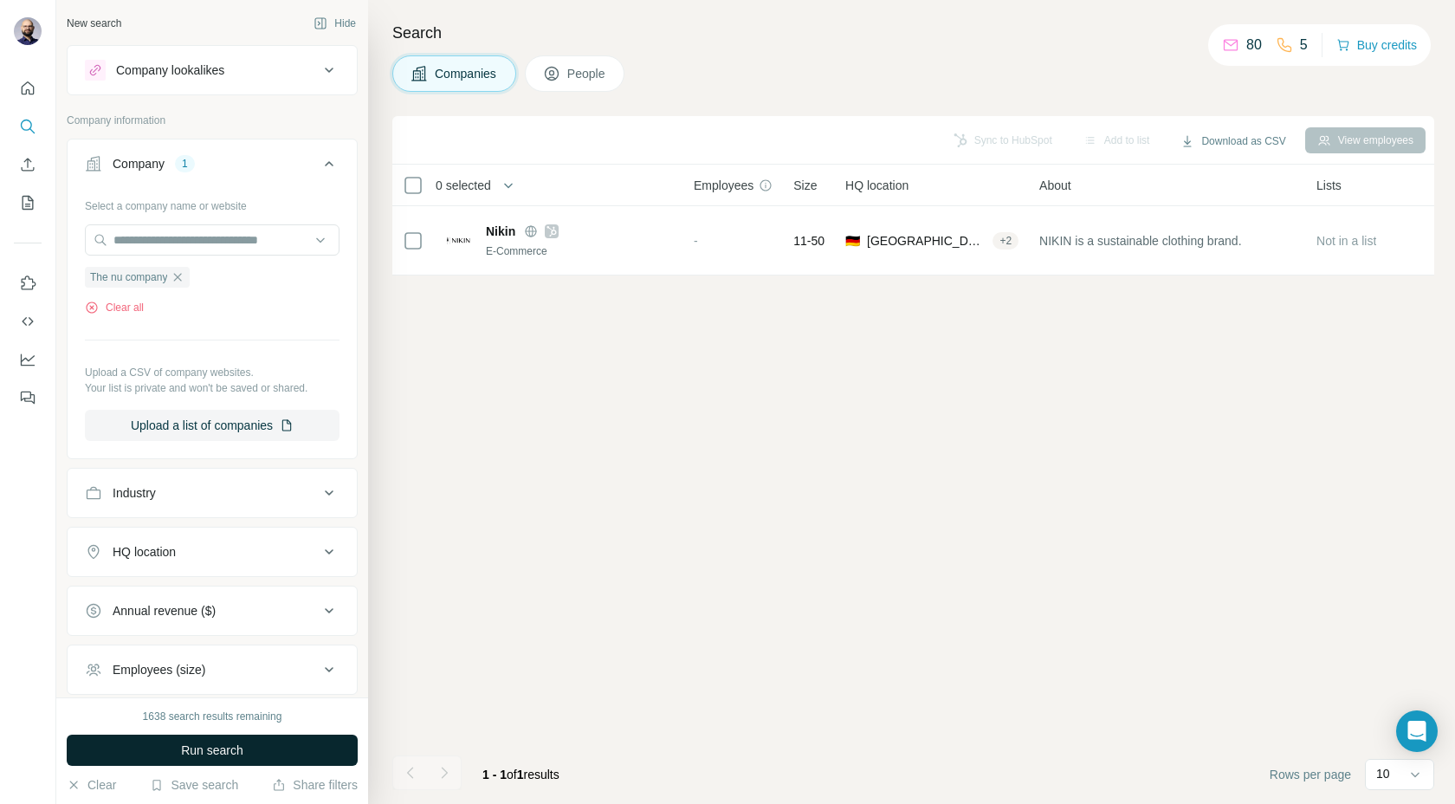
click at [207, 757] on span "Run search" at bounding box center [212, 749] width 62 height 17
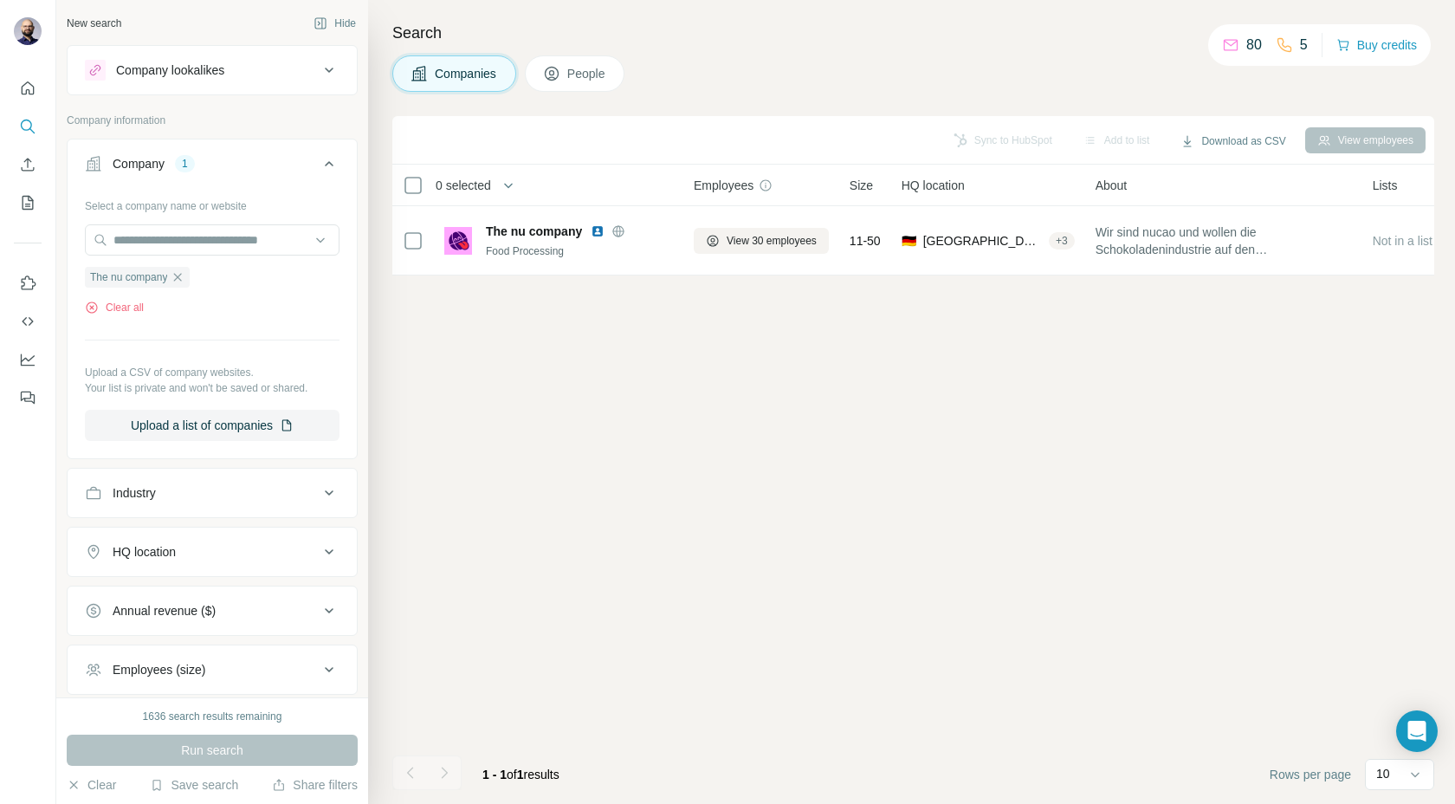
click at [592, 71] on span "People" at bounding box center [587, 73] width 40 height 17
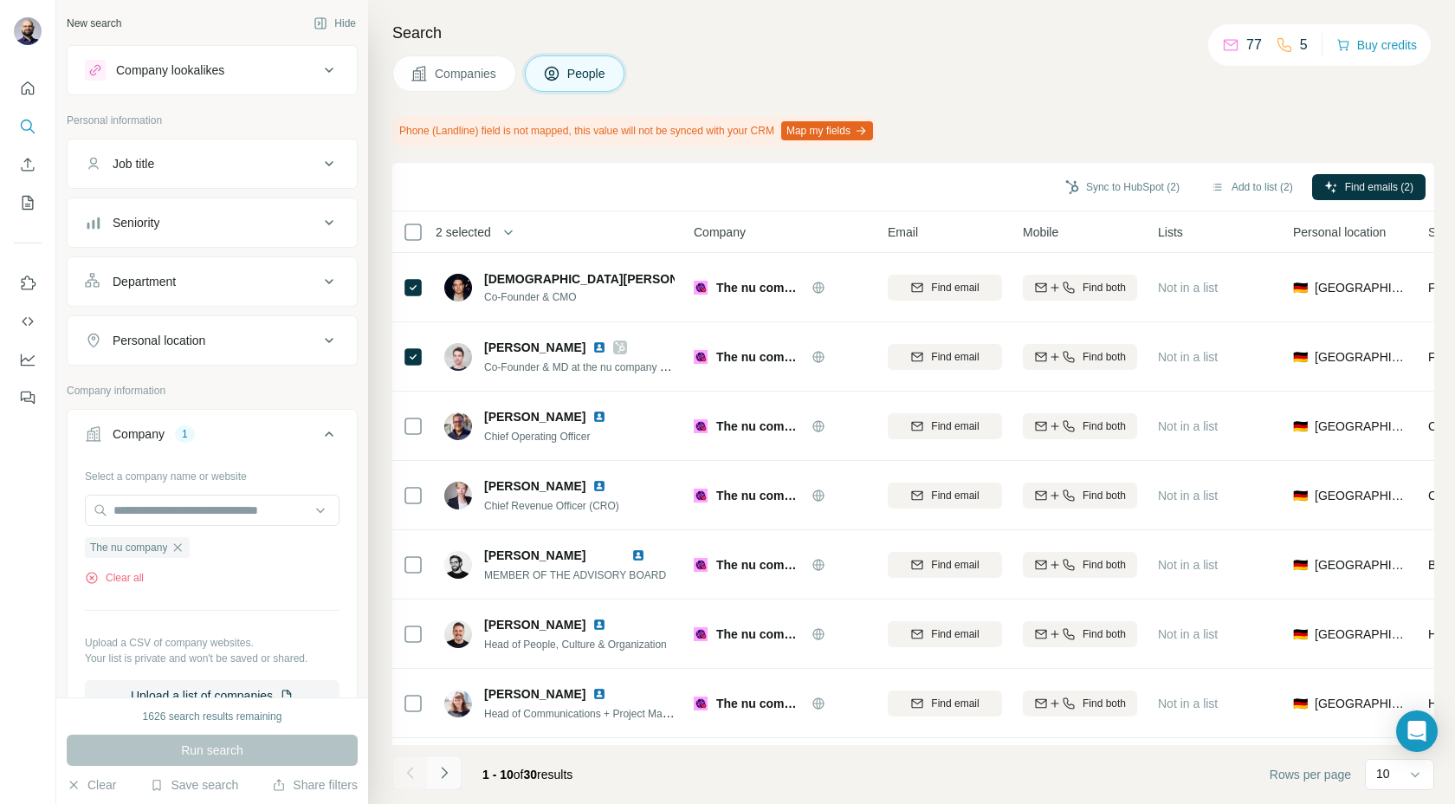
click at [445, 781] on button "Navigate to next page" at bounding box center [444, 772] width 35 height 35
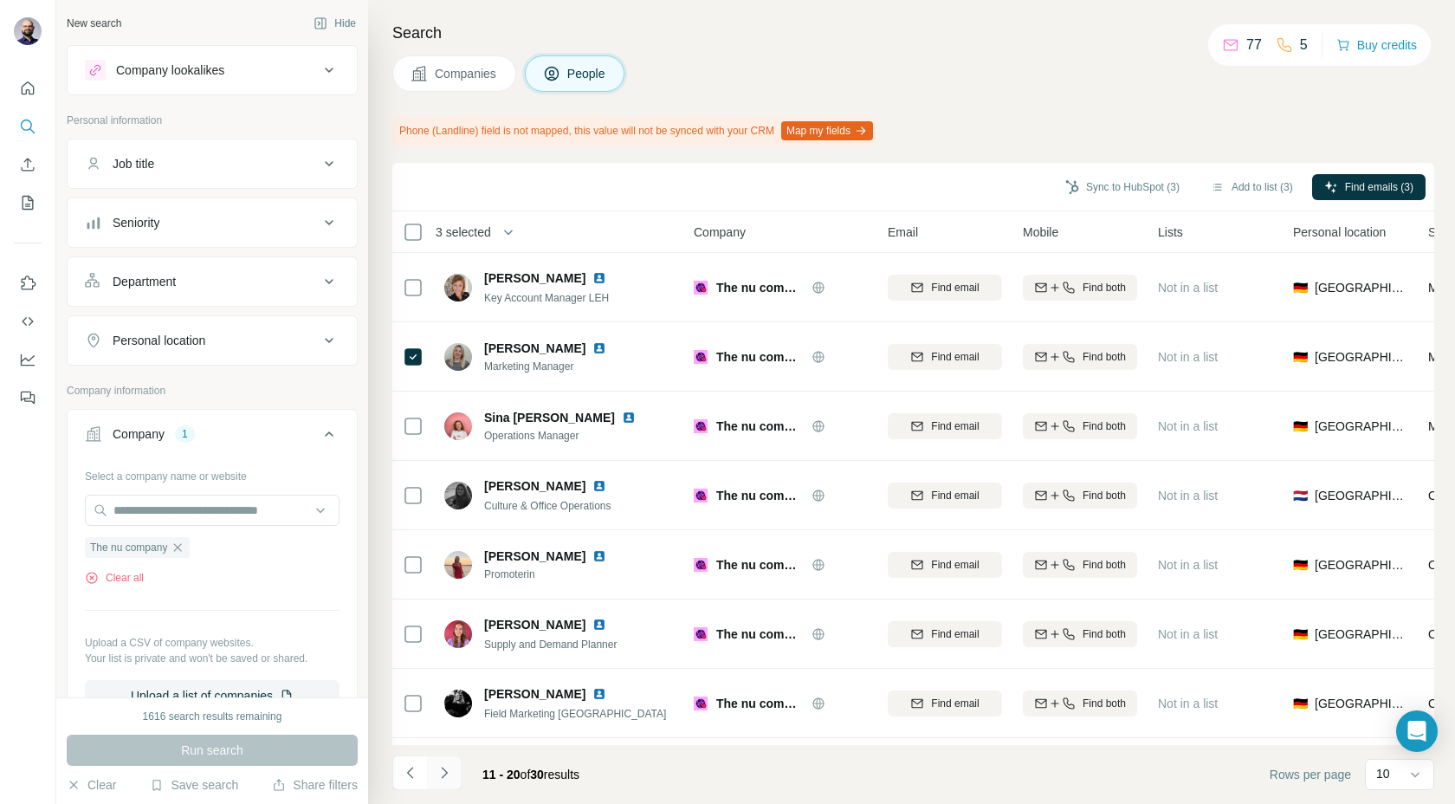
click at [444, 789] on button "Navigate to next page" at bounding box center [444, 772] width 35 height 35
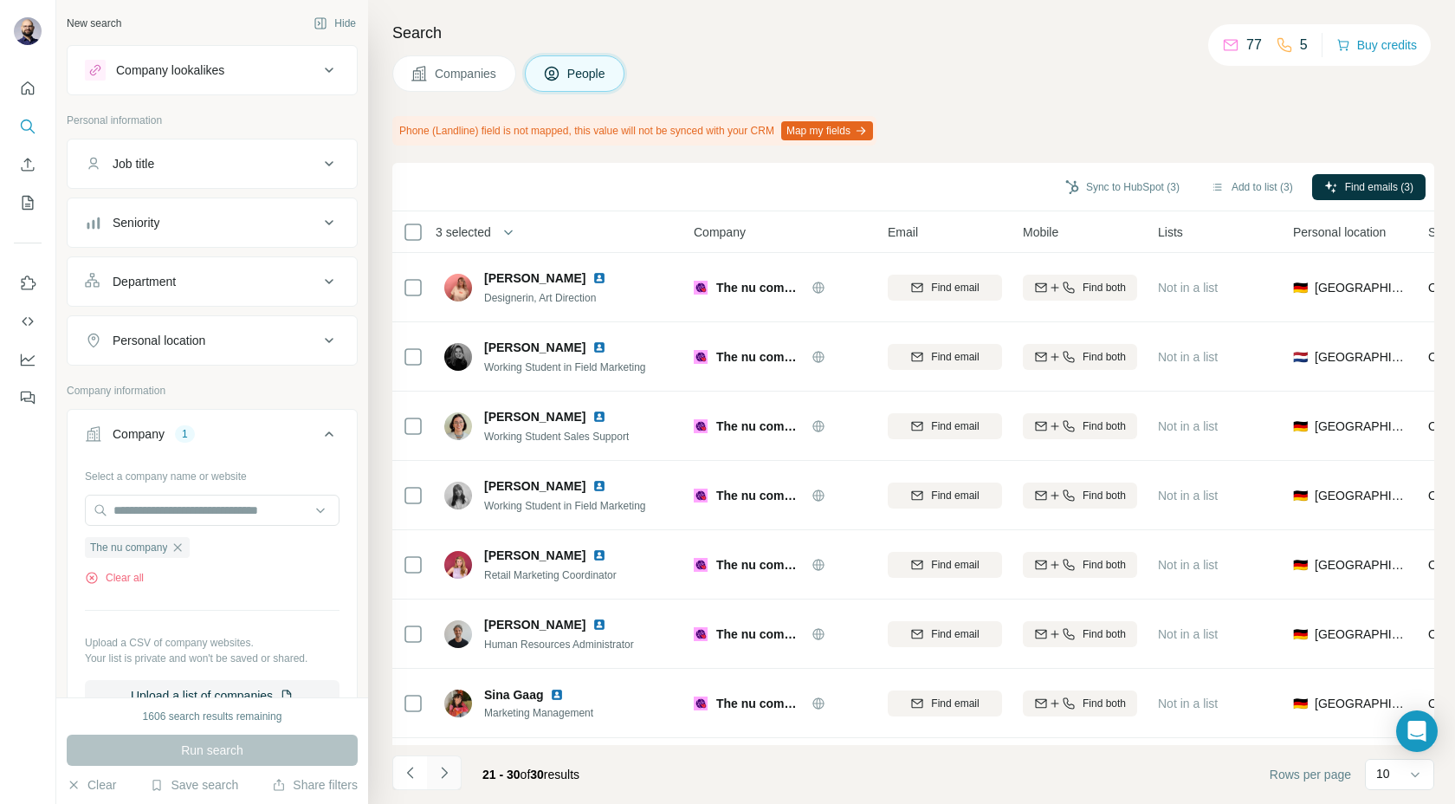
click at [440, 768] on icon "Navigate to next page" at bounding box center [444, 772] width 17 height 17
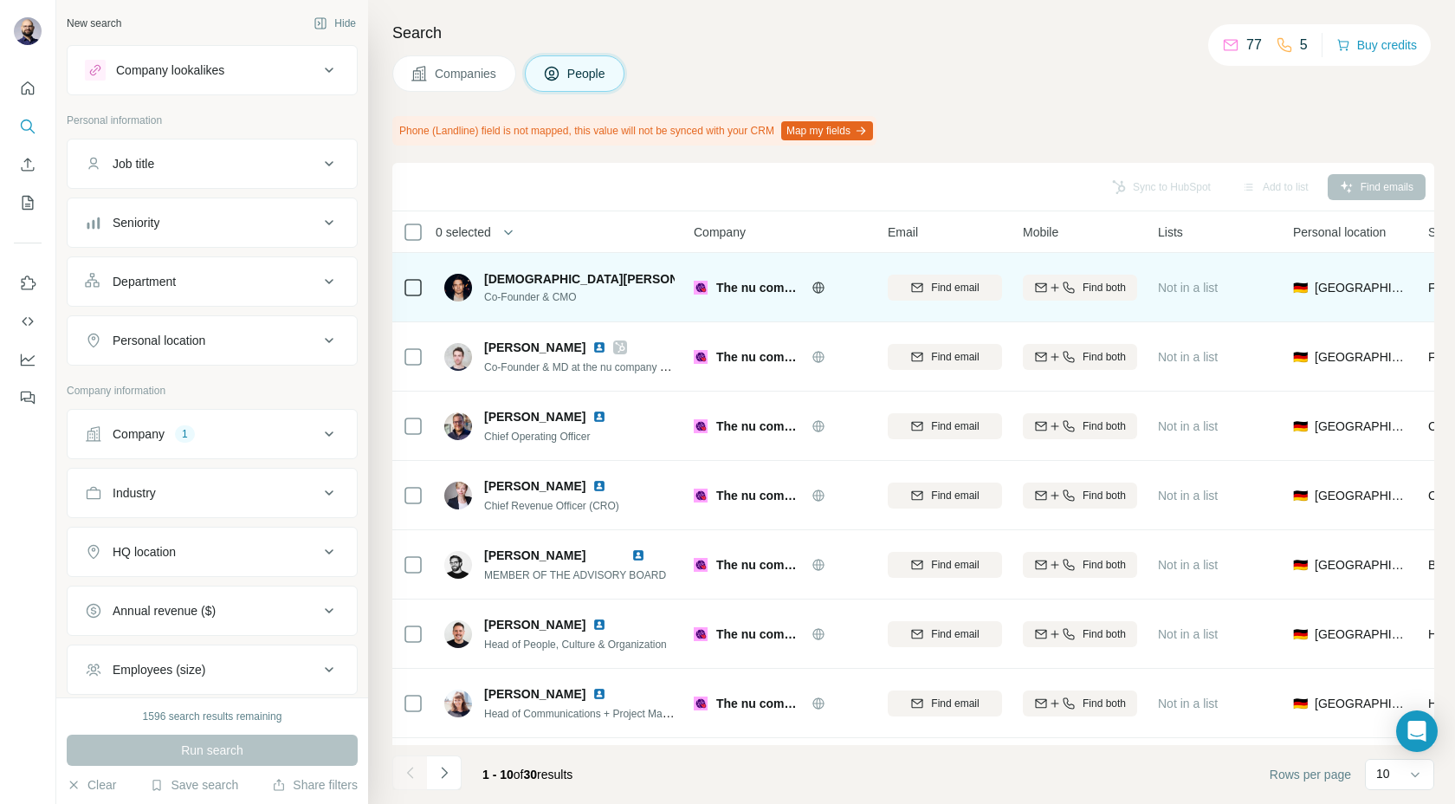
click at [416, 297] on div at bounding box center [413, 287] width 21 height 48
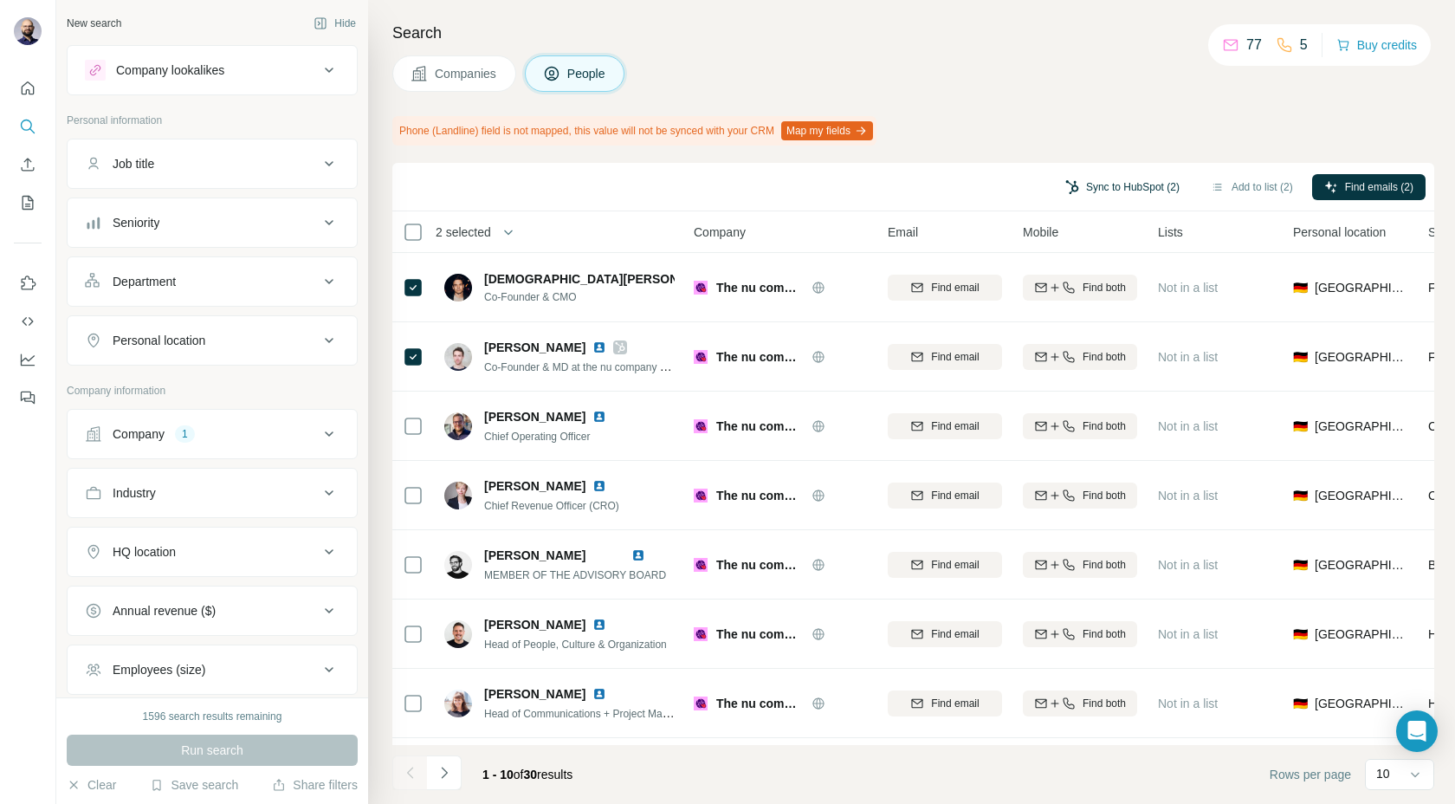
click at [1079, 191] on button "Sync to HubSpot (2)" at bounding box center [1122, 187] width 139 height 26
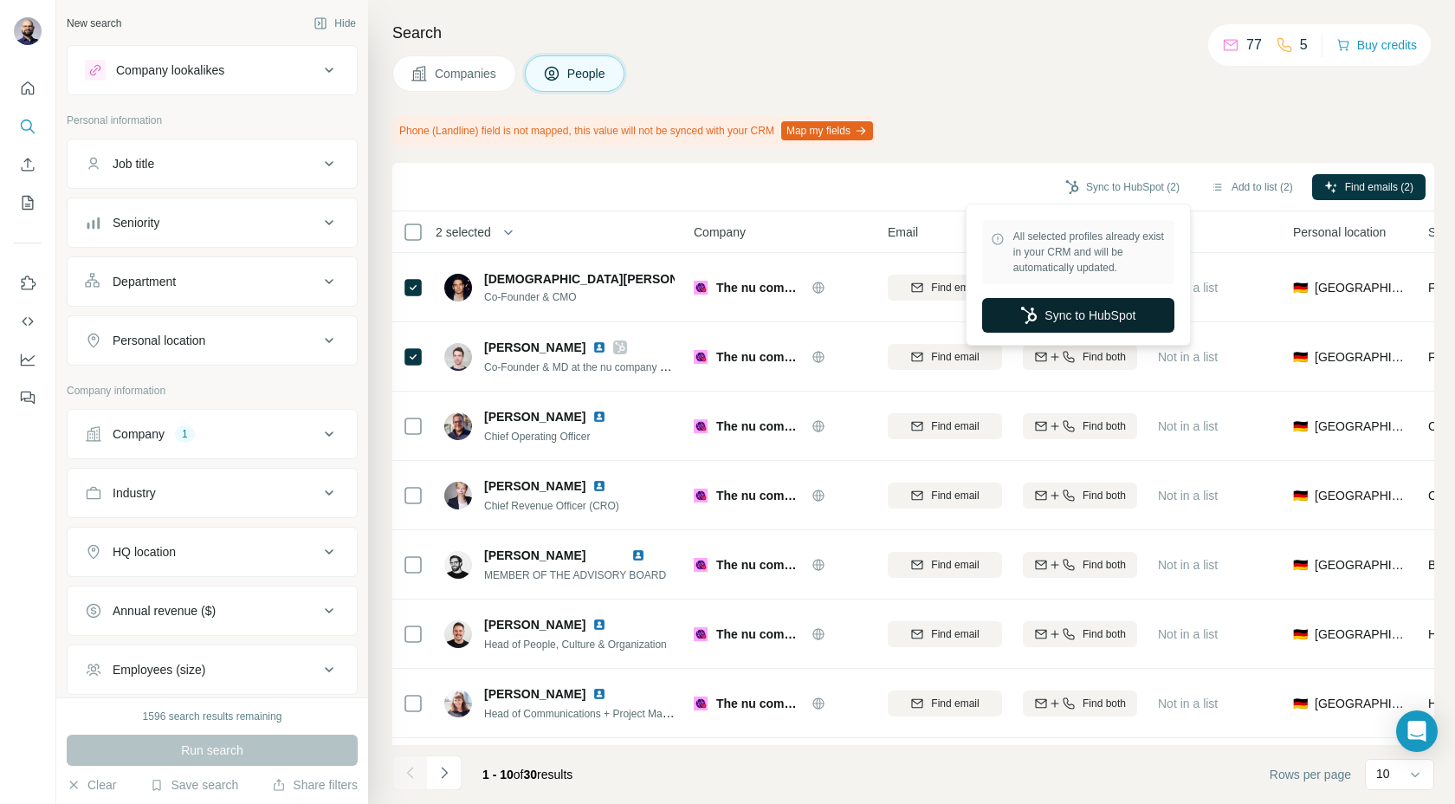
click at [1057, 327] on button "Sync to HubSpot" at bounding box center [1078, 315] width 192 height 35
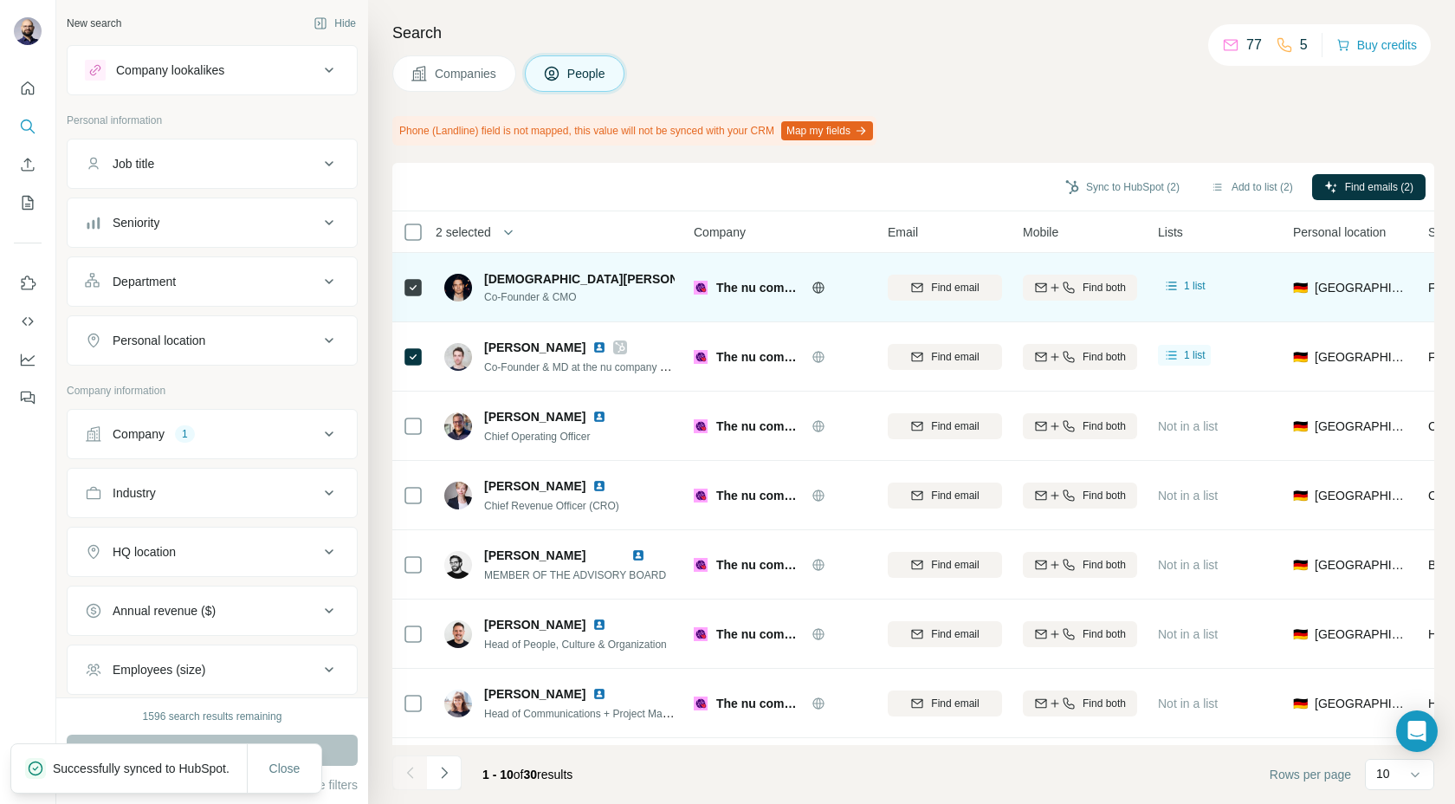
click at [732, 278] on img at bounding box center [739, 279] width 14 height 14
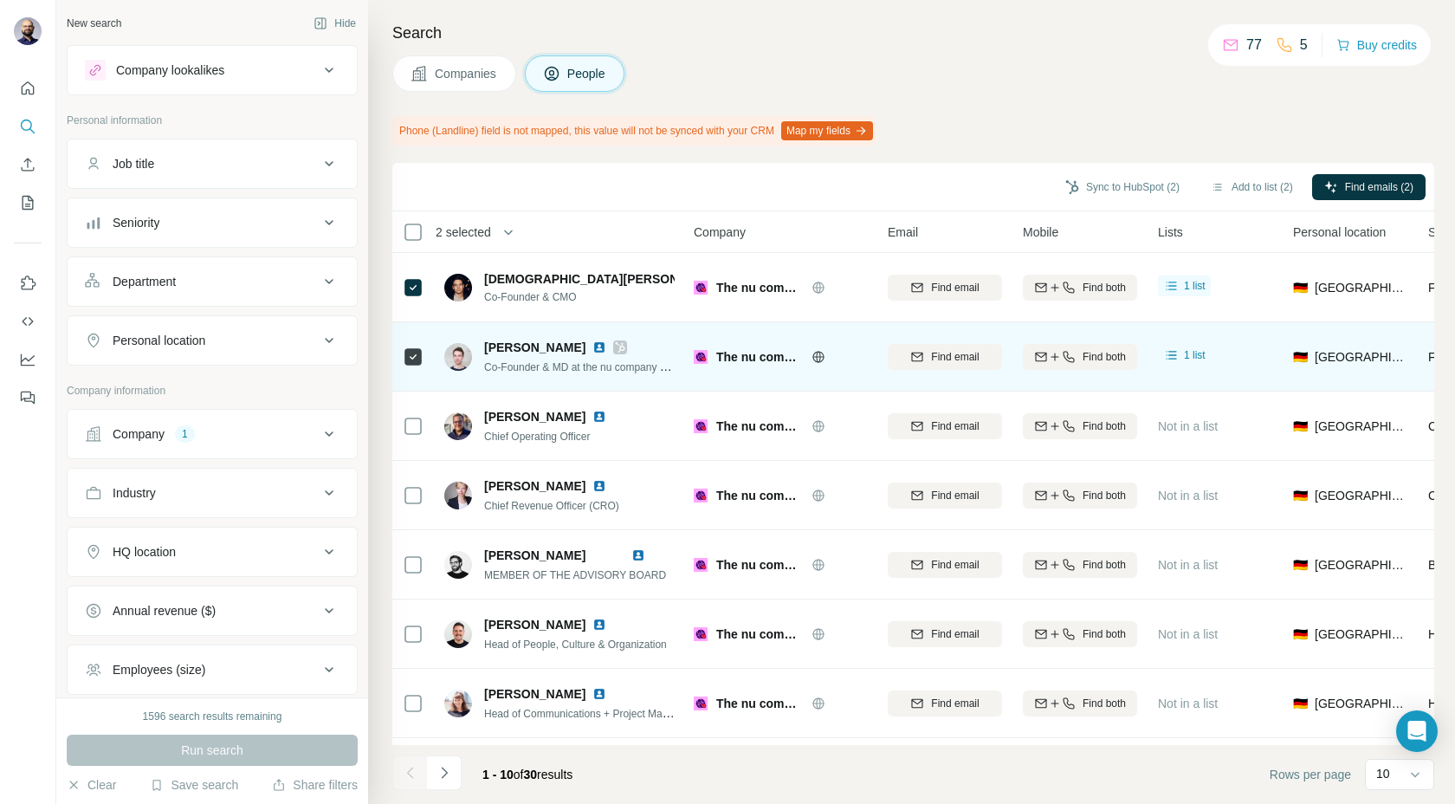
click at [592, 350] on img at bounding box center [599, 347] width 14 height 14
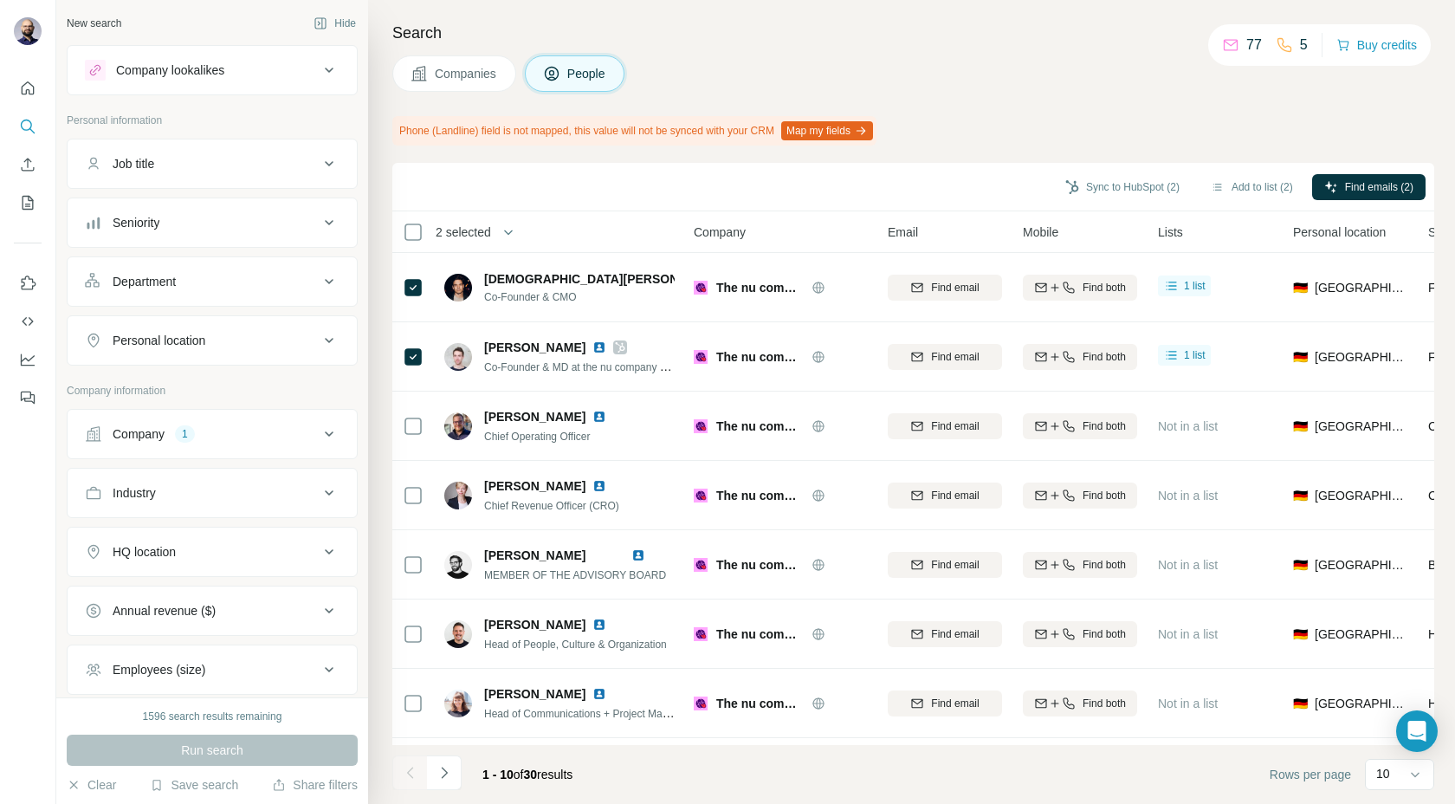
click at [196, 444] on button "Company 1" at bounding box center [212, 434] width 289 height 42
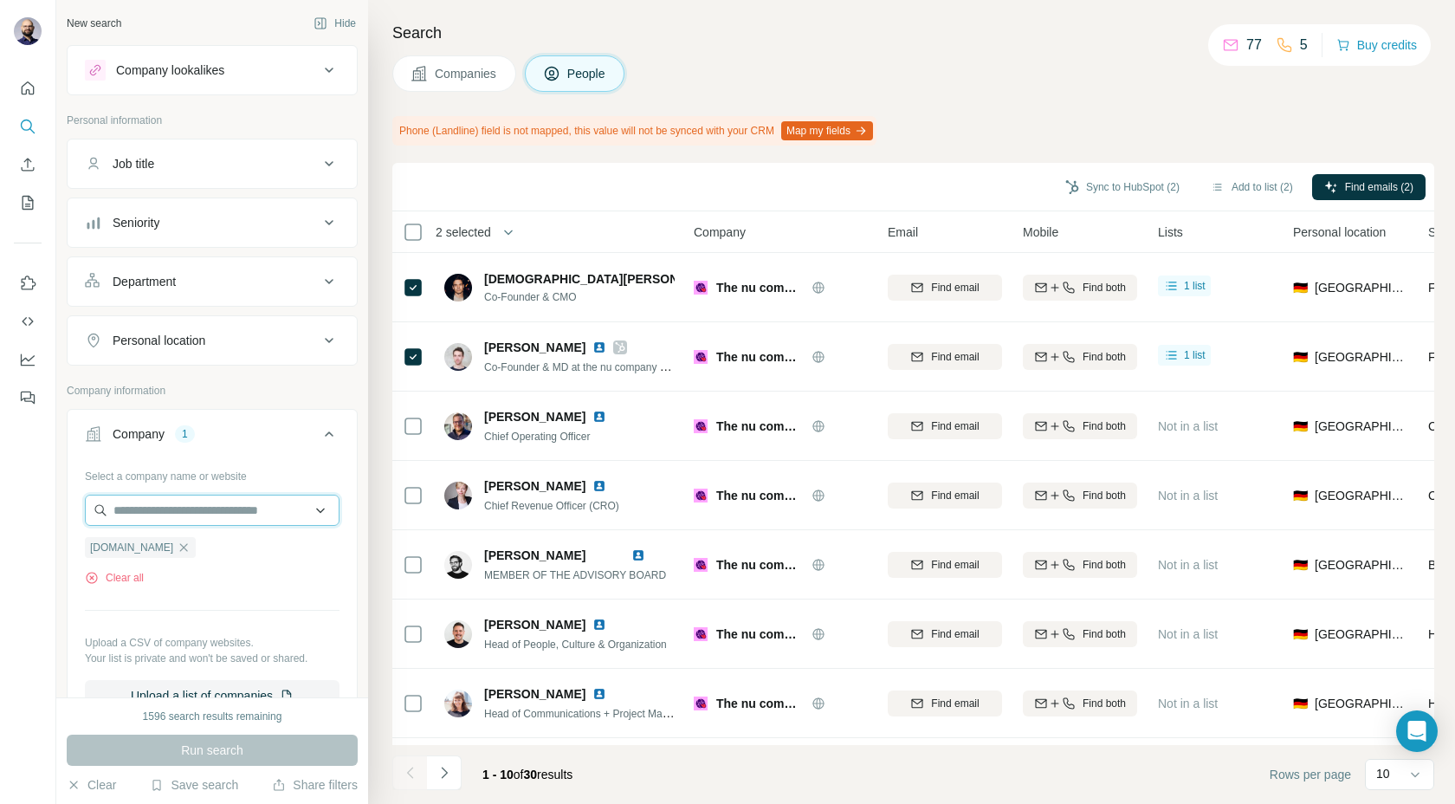
click at [178, 517] on input "text" at bounding box center [212, 509] width 255 height 31
click at [127, 581] on button "Clear all" at bounding box center [114, 578] width 59 height 16
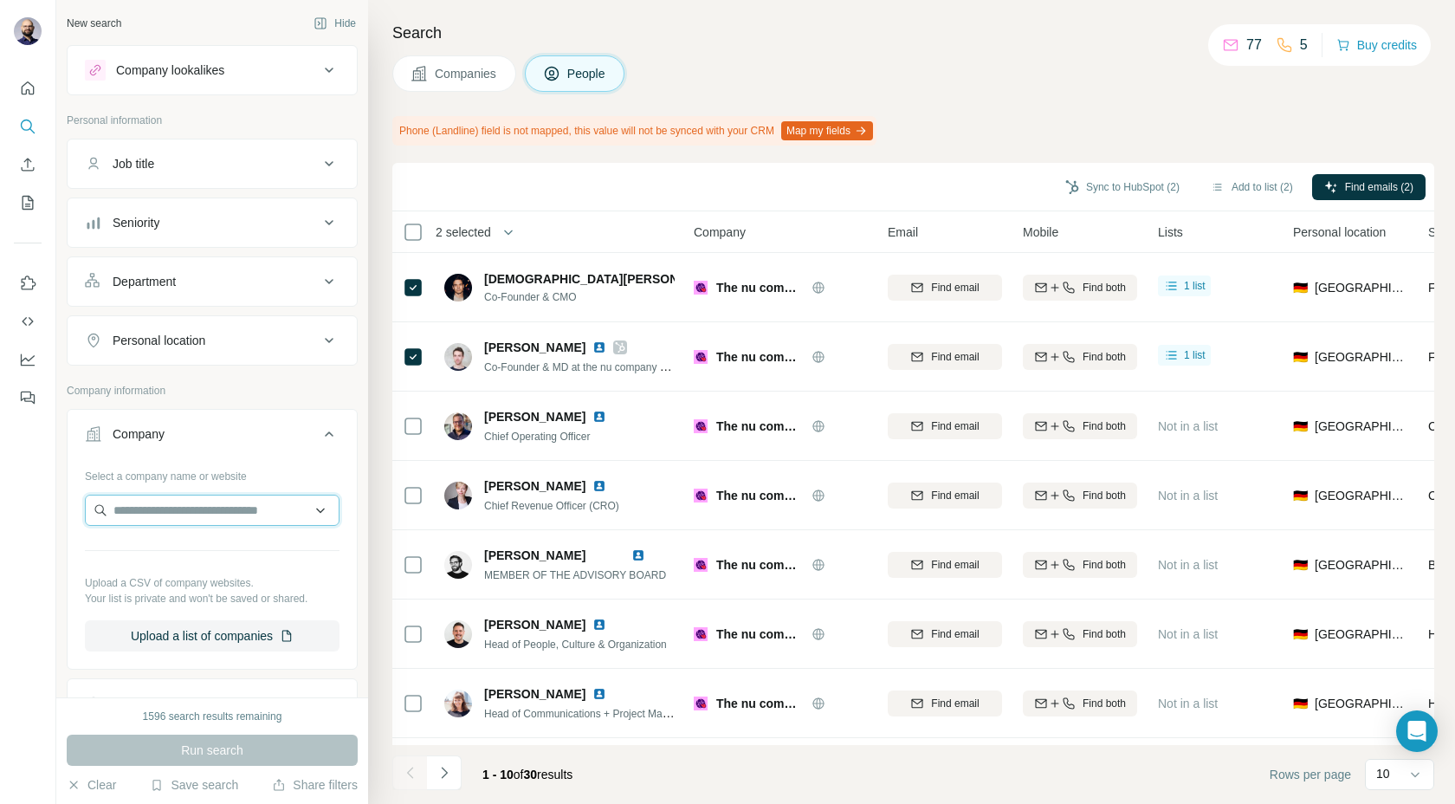
click at [147, 501] on input "text" at bounding box center [212, 509] width 255 height 31
paste input "**********"
type input "**********"
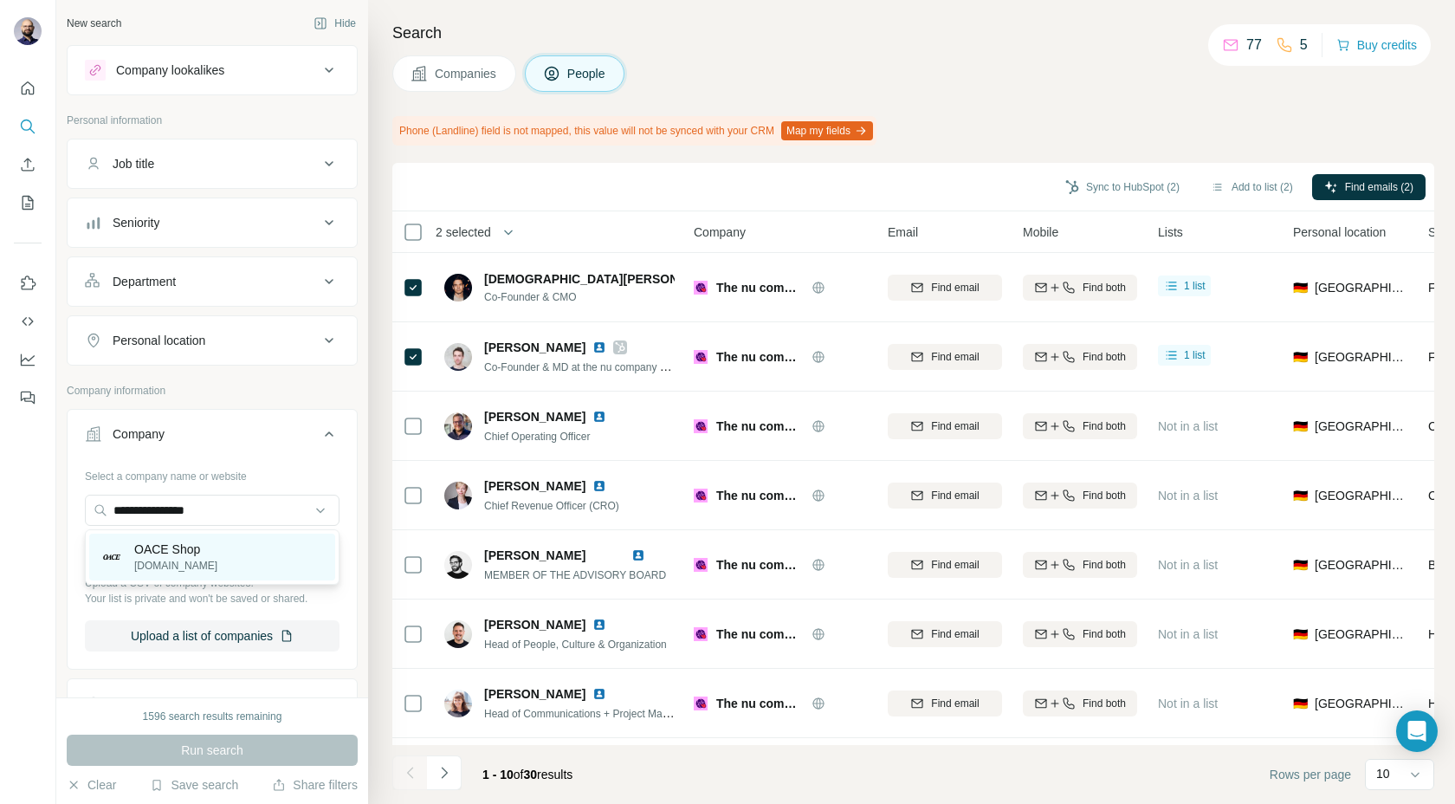
click at [169, 559] on p "oace.de" at bounding box center [175, 566] width 83 height 16
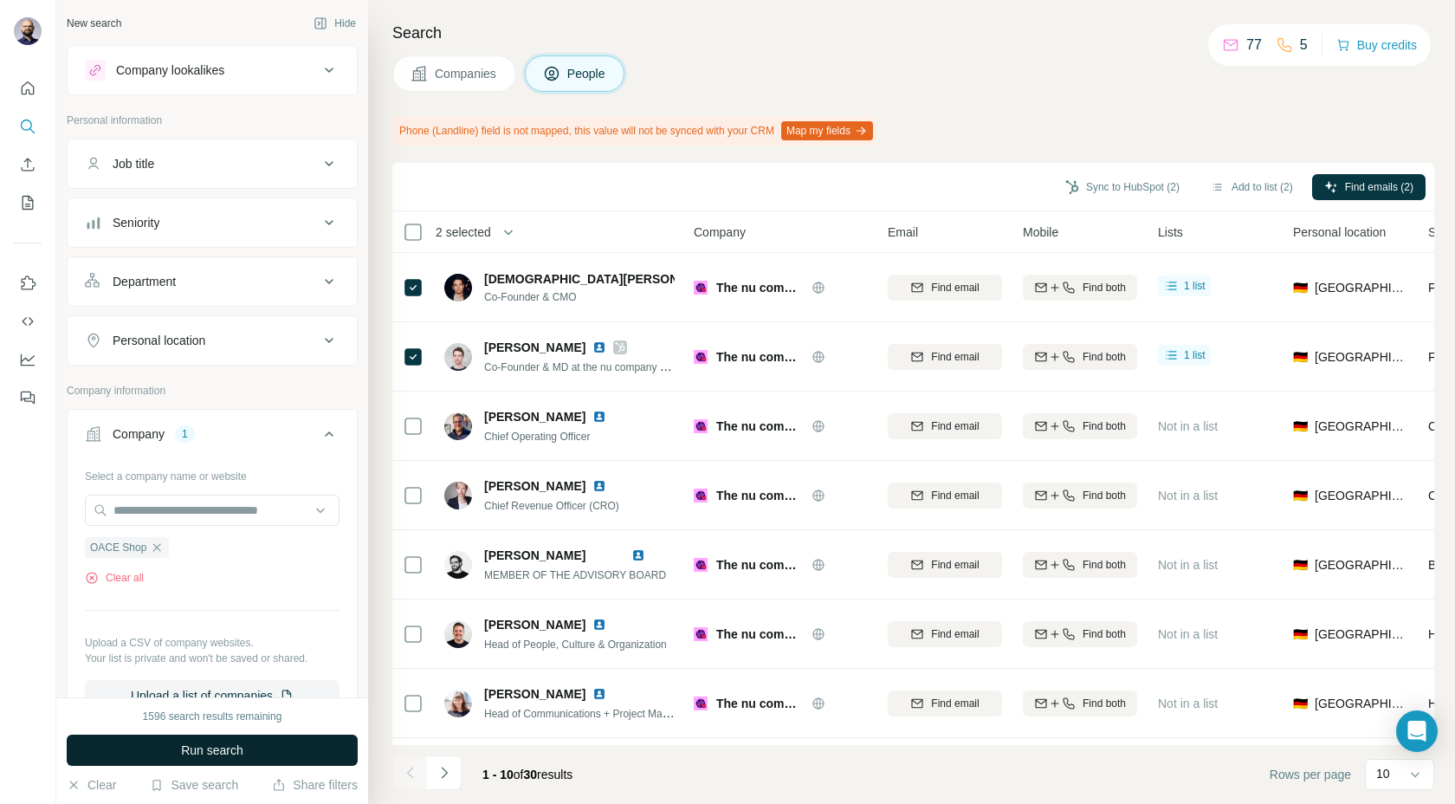
click at [201, 754] on span "Run search" at bounding box center [212, 749] width 62 height 17
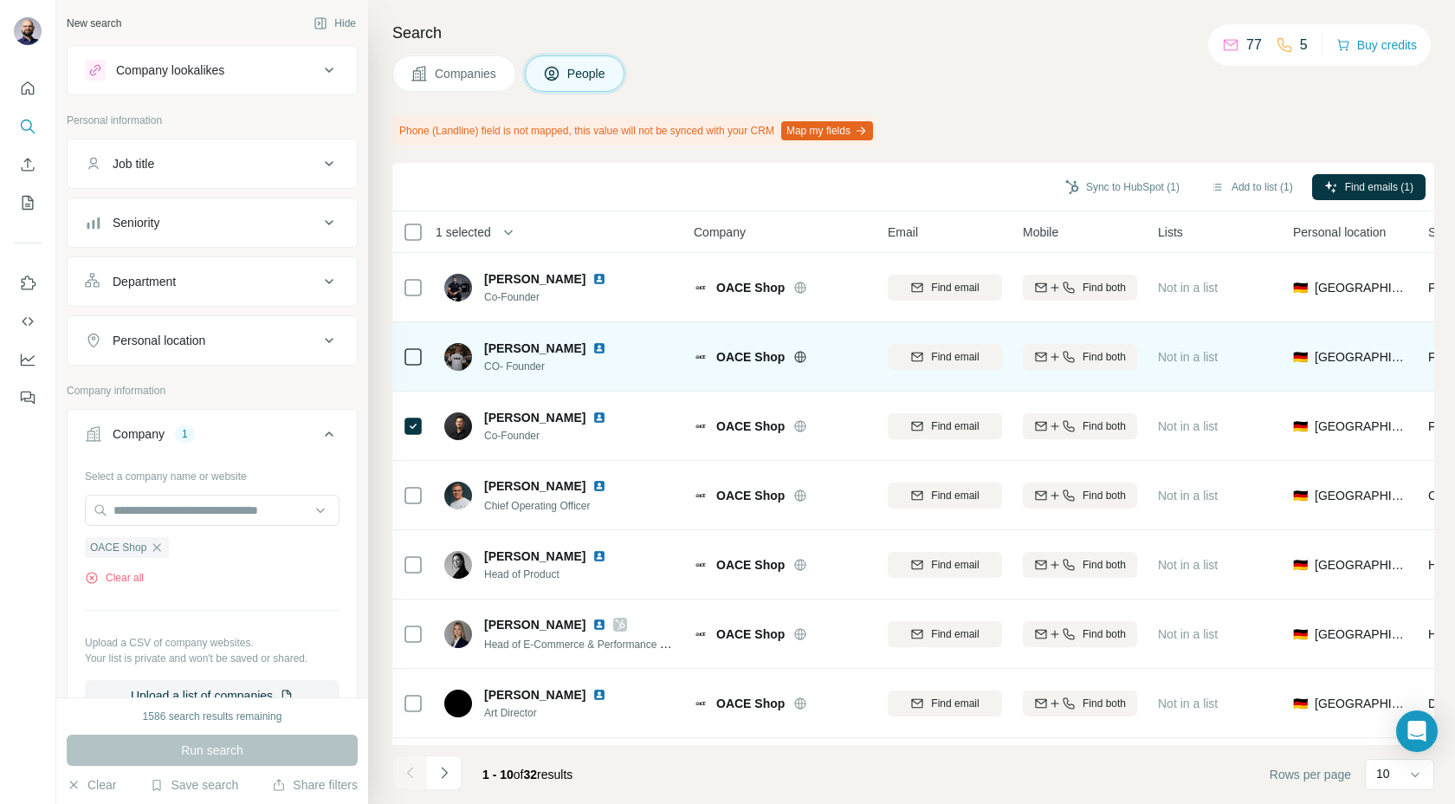
click at [401, 362] on td at bounding box center [413, 356] width 42 height 69
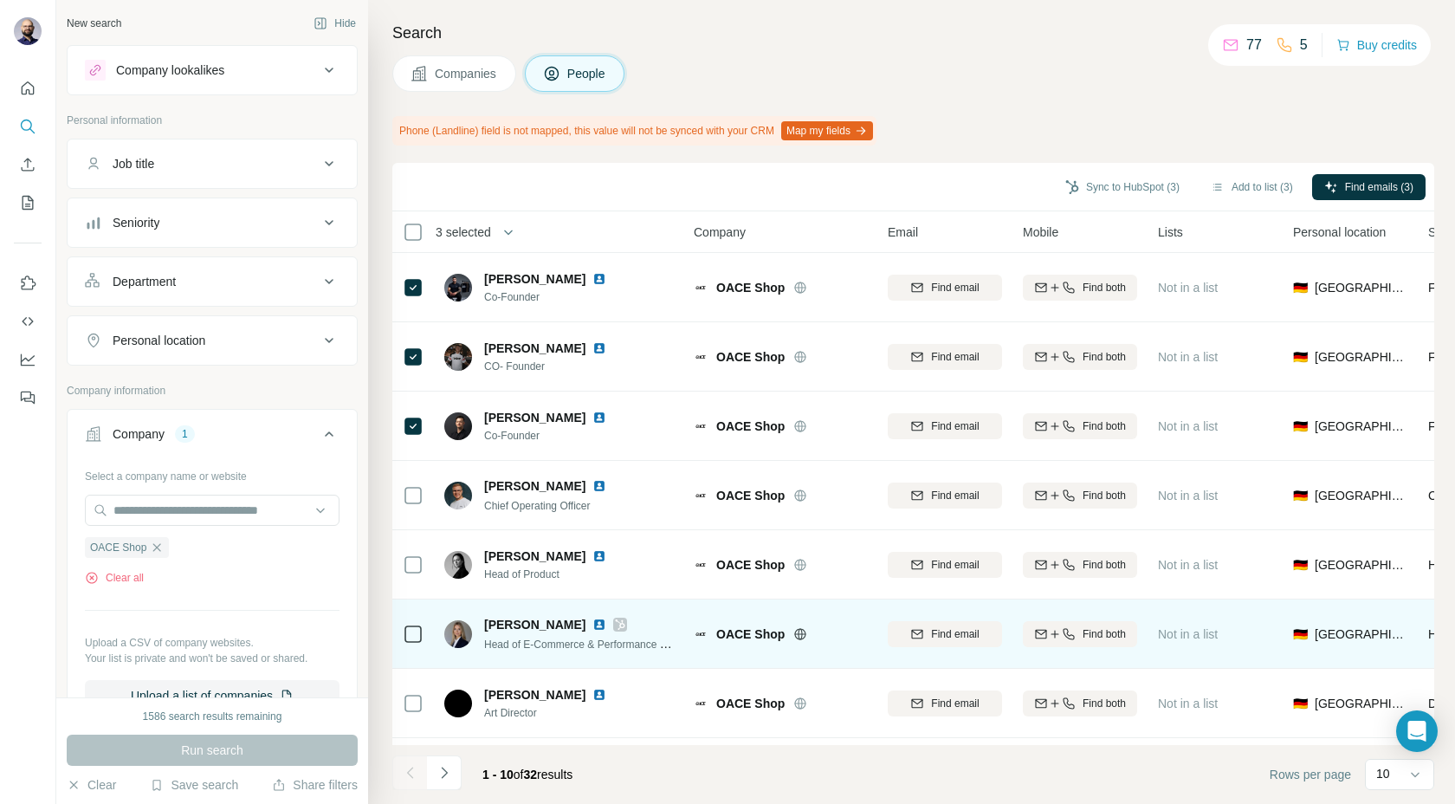
click at [401, 648] on td at bounding box center [413, 633] width 42 height 69
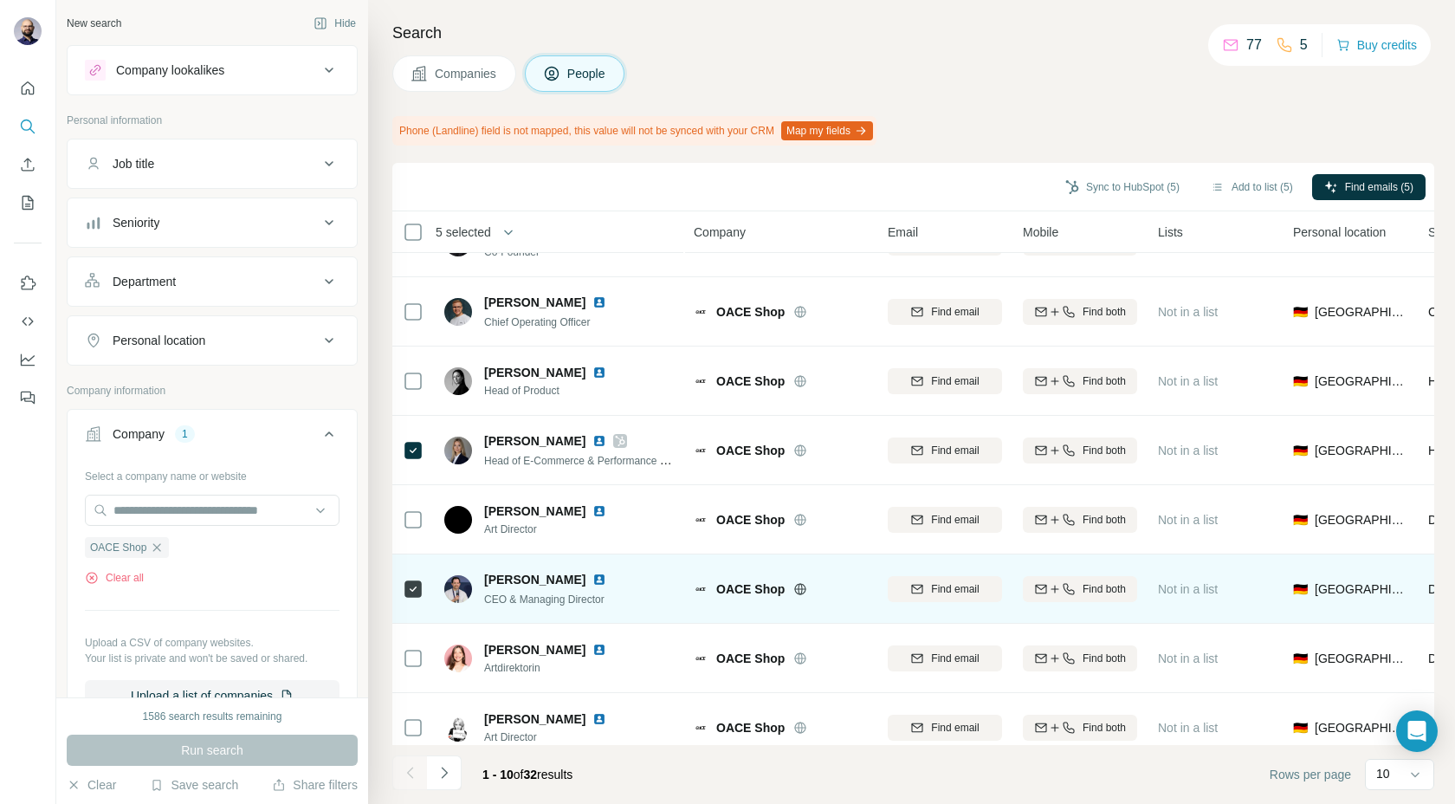
scroll to position [201, 0]
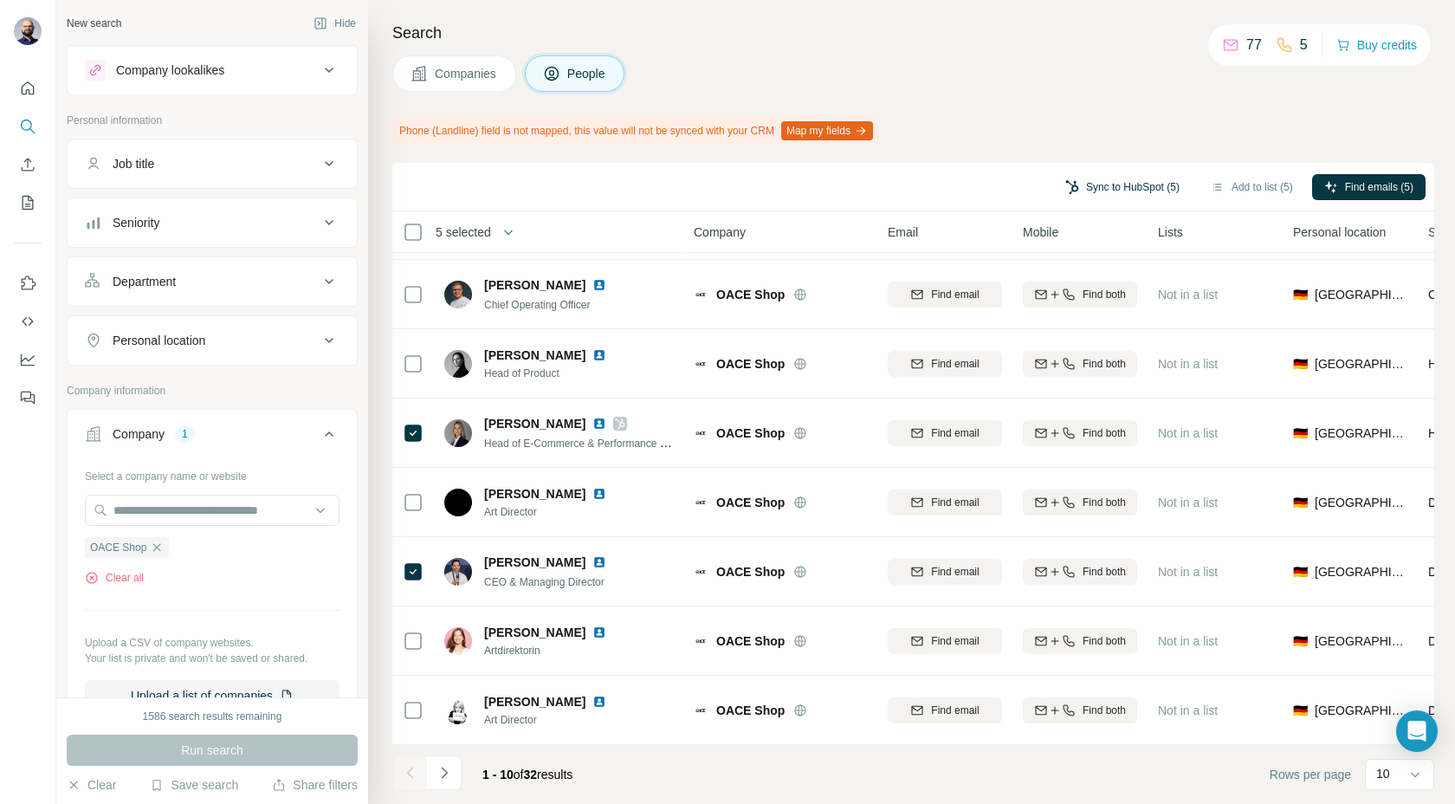
click at [1069, 196] on button "Sync to HubSpot (5)" at bounding box center [1122, 187] width 139 height 26
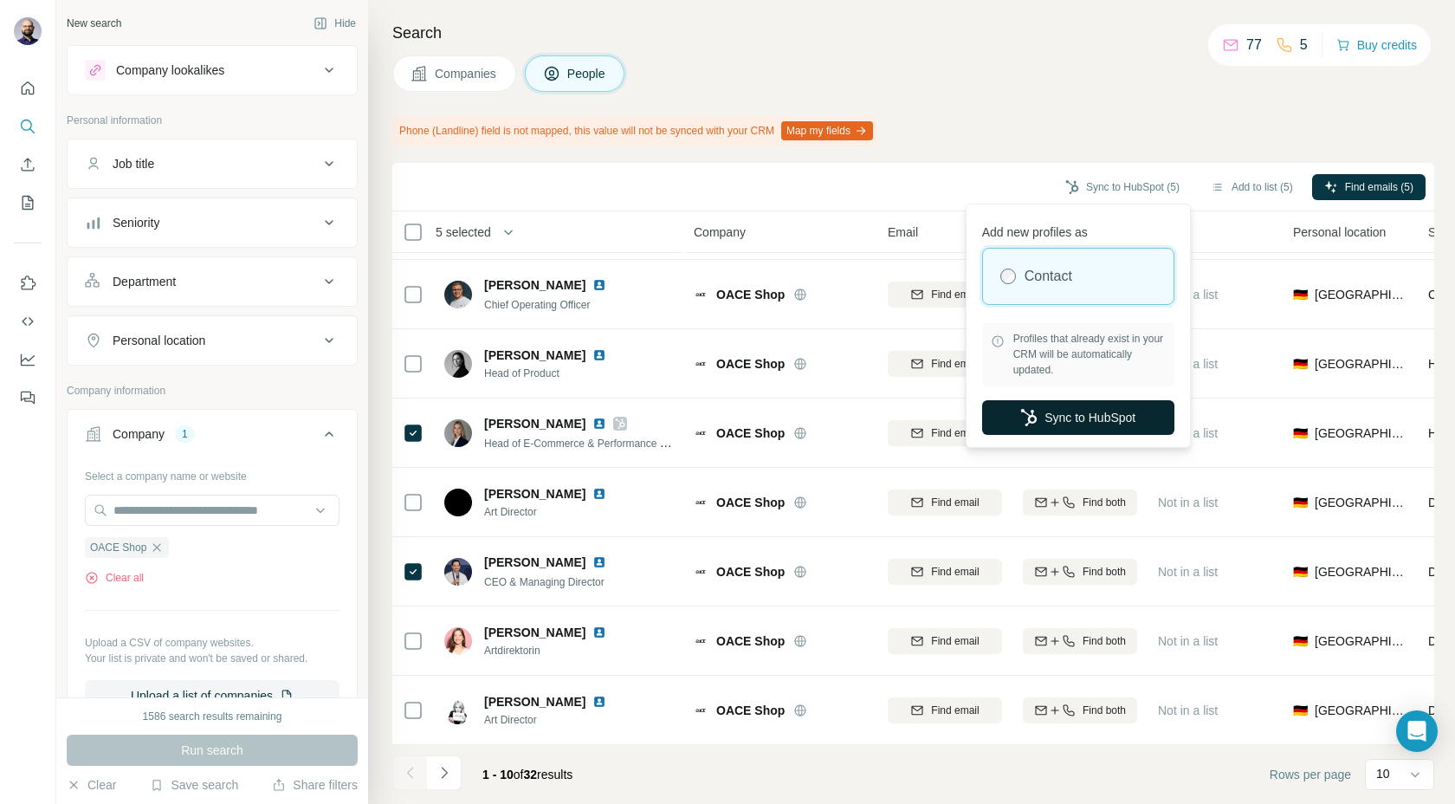
click at [1032, 414] on icon "button" at bounding box center [1028, 417] width 17 height 17
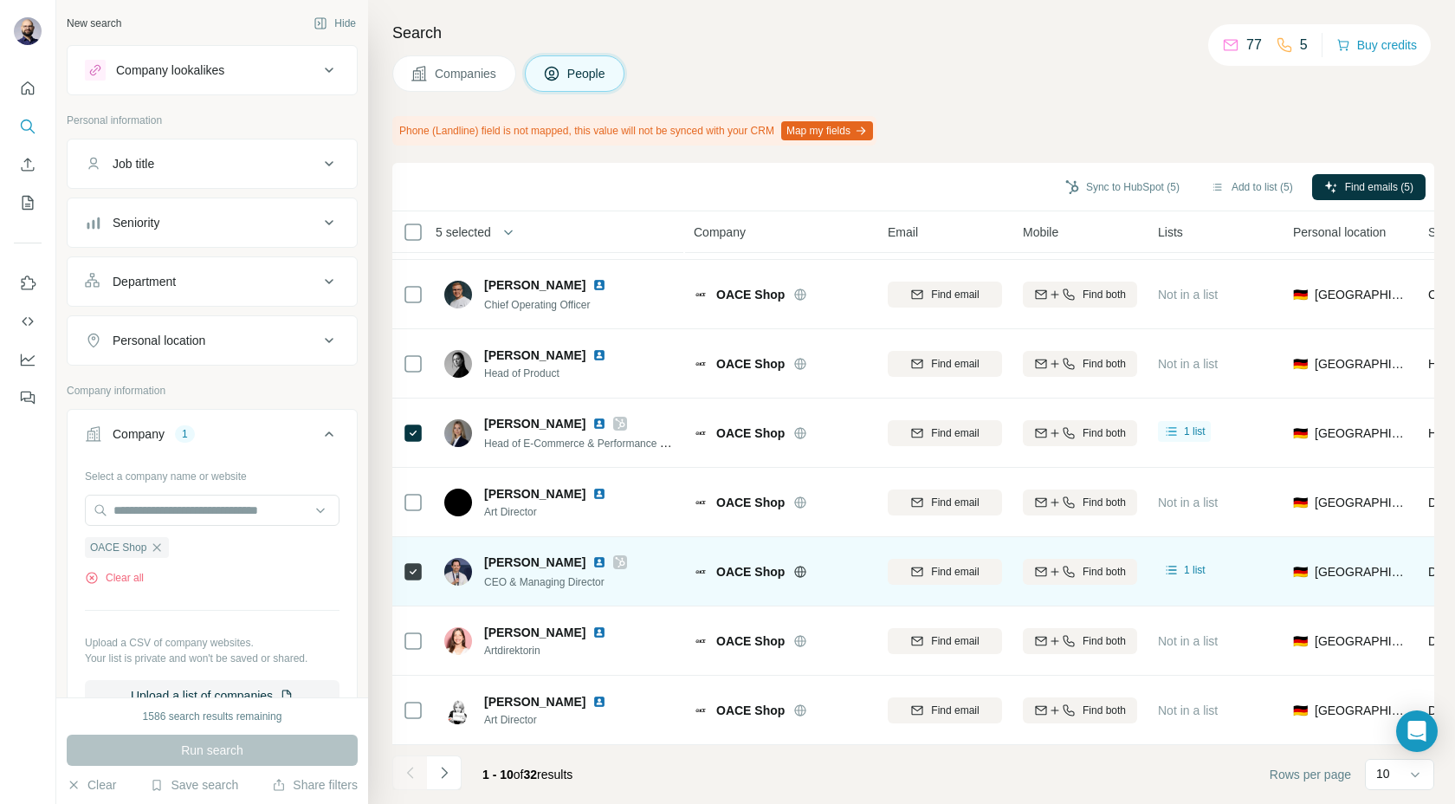
click at [606, 561] on img at bounding box center [599, 562] width 14 height 14
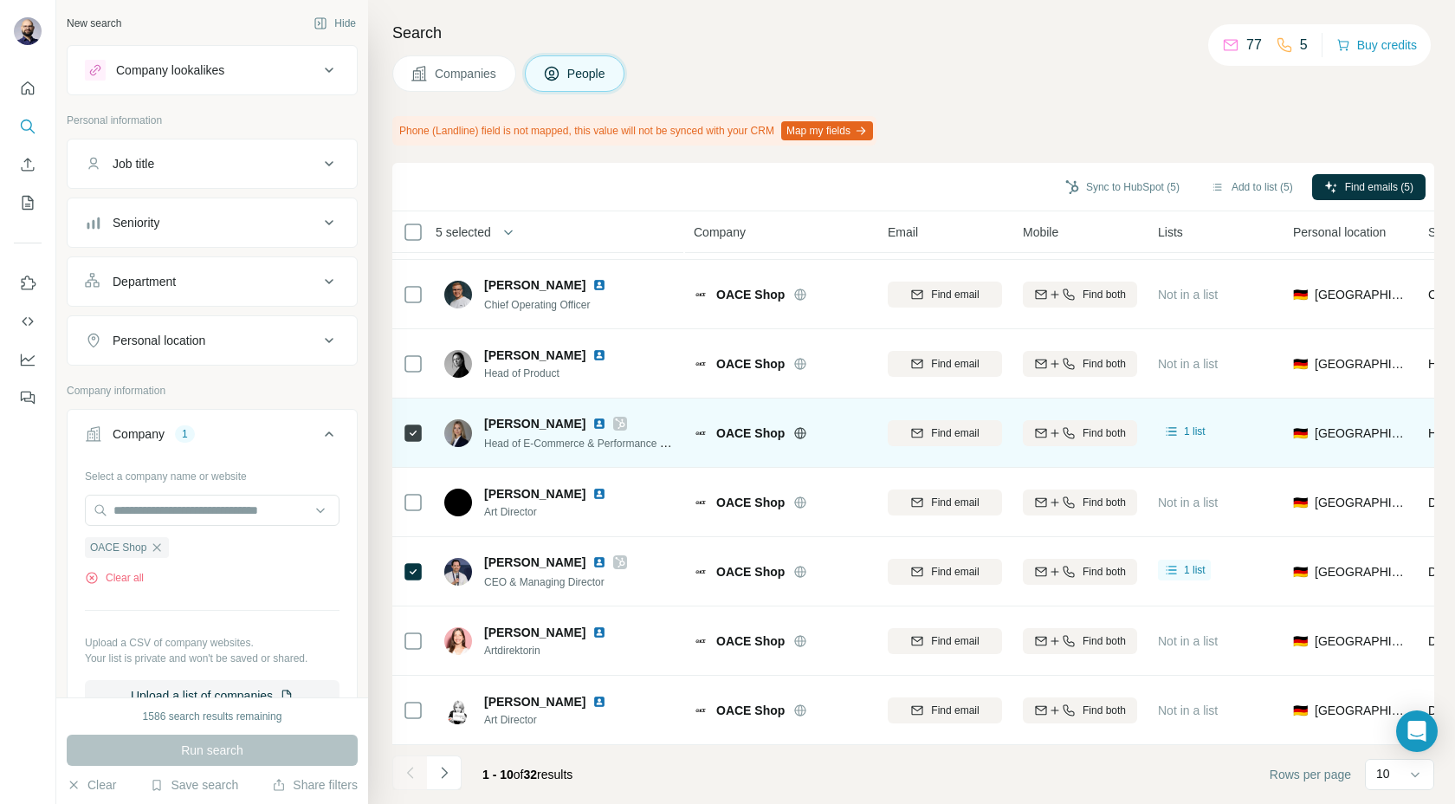
click at [600, 422] on img at bounding box center [599, 424] width 14 height 14
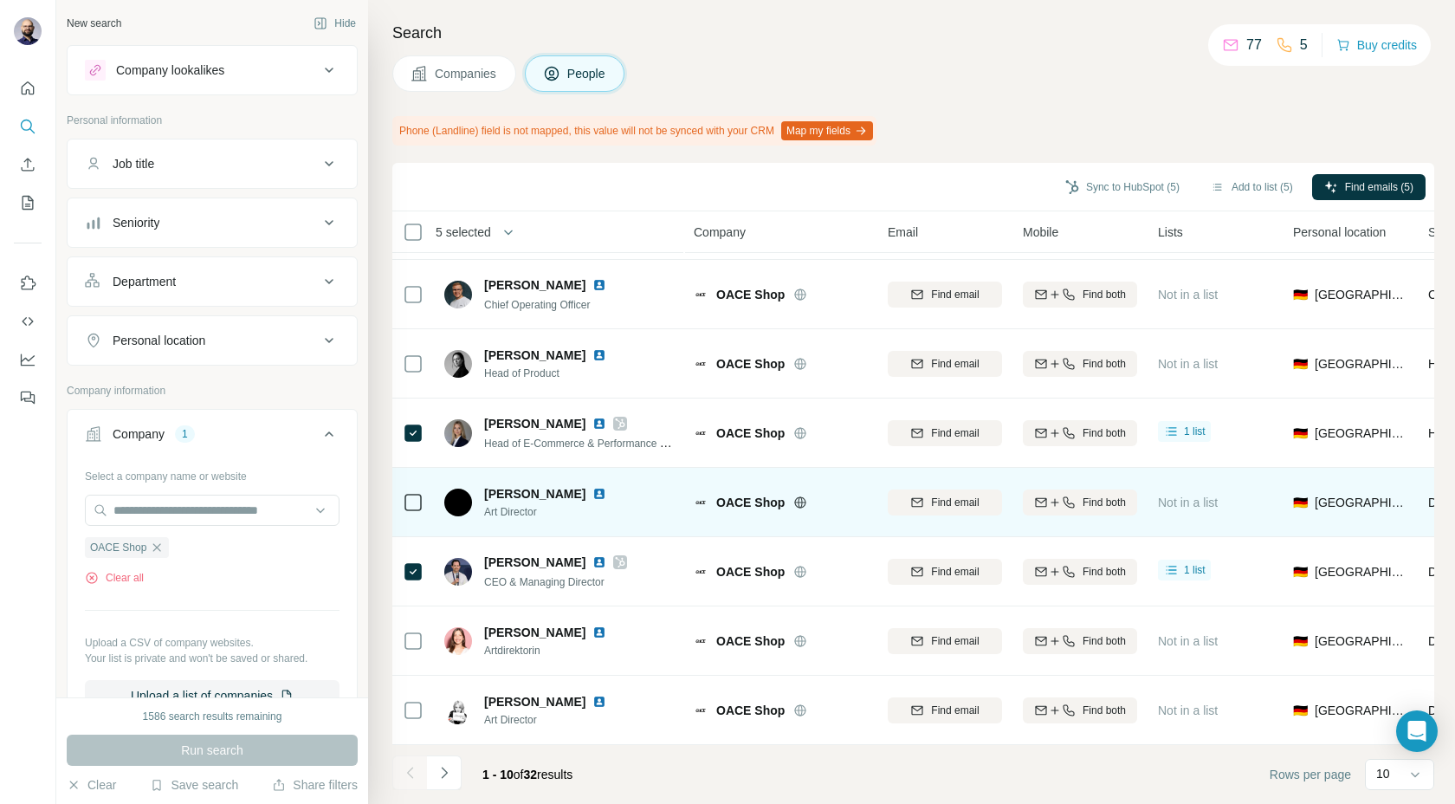
scroll to position [0, 0]
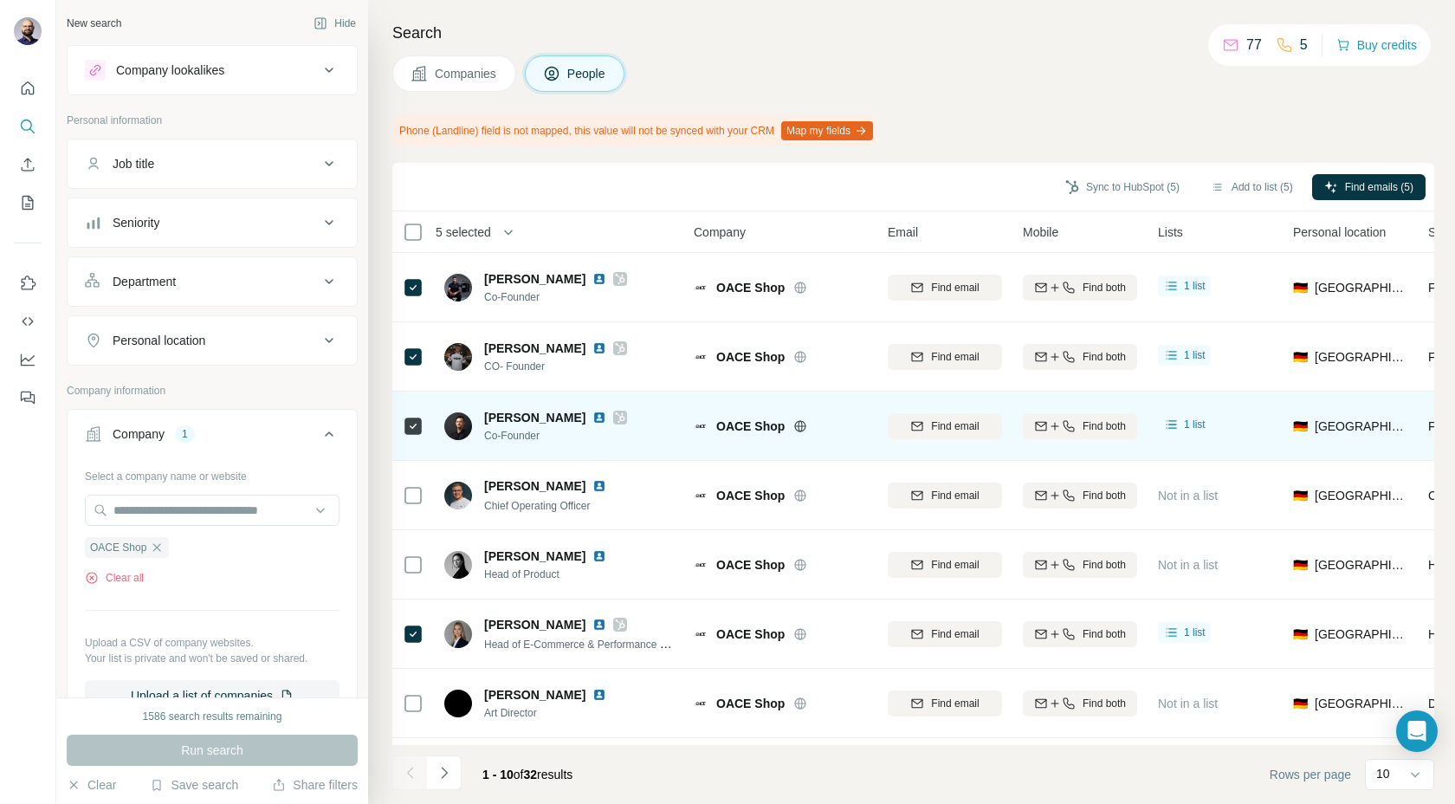
click at [592, 416] on img at bounding box center [599, 417] width 14 height 14
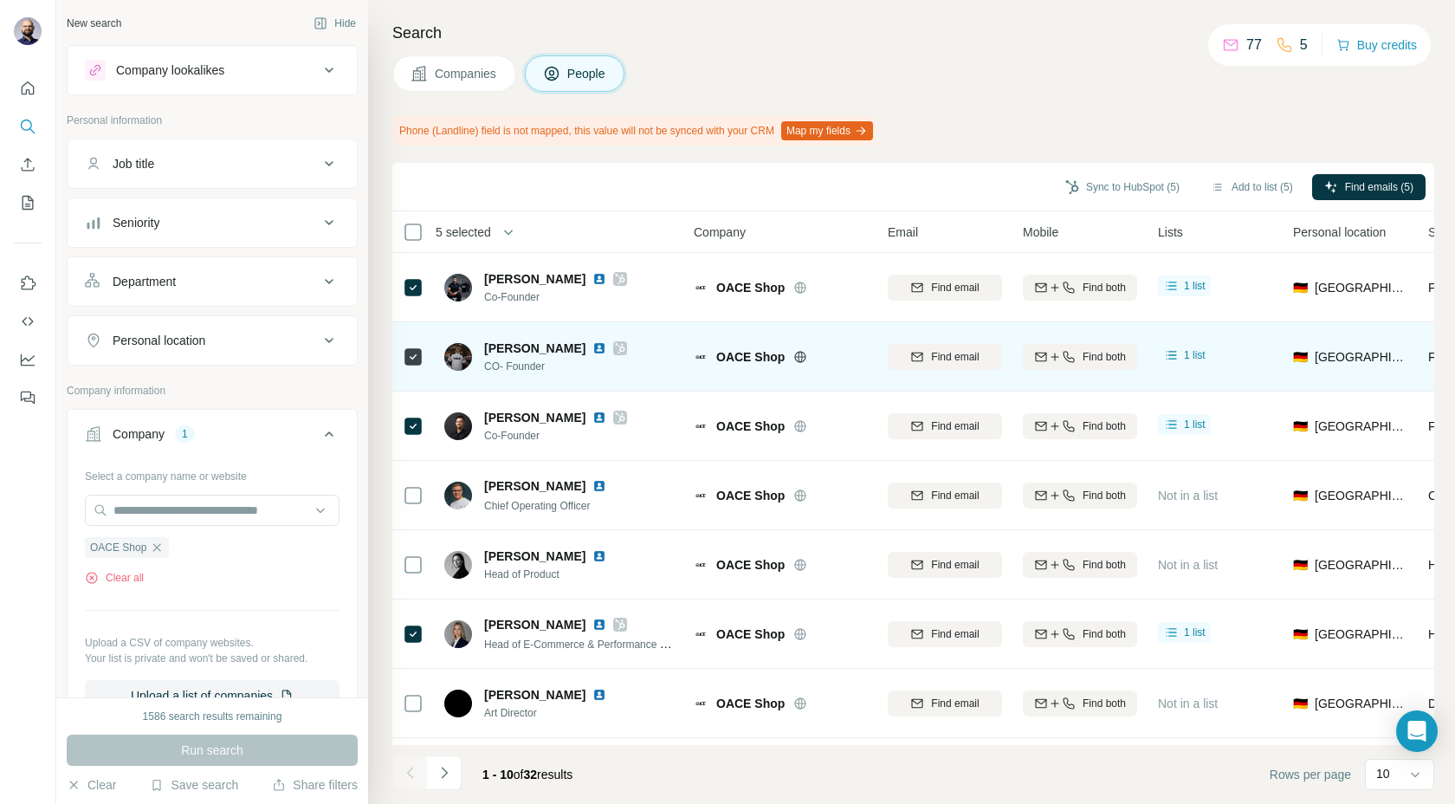
click at [592, 351] on img at bounding box center [599, 348] width 14 height 14
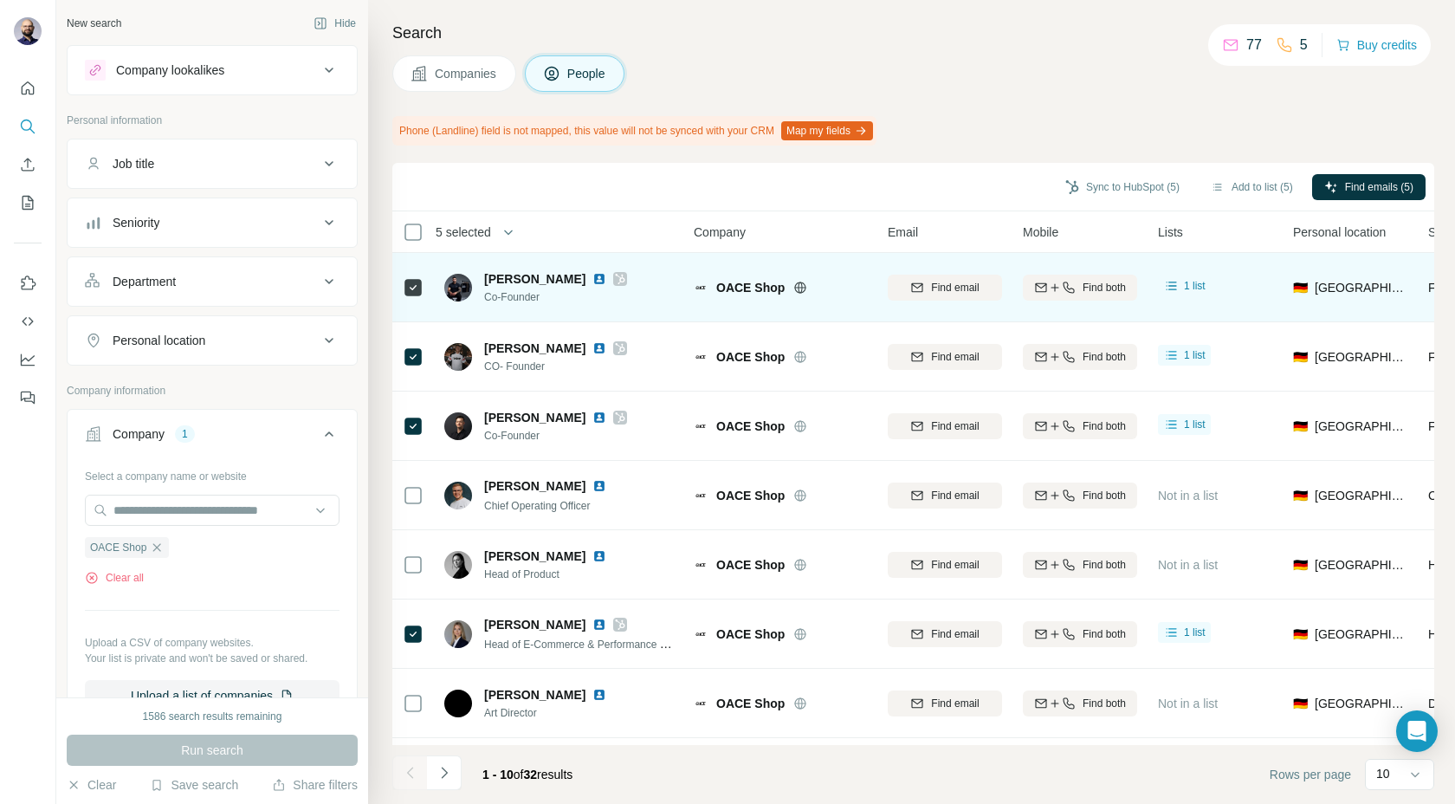
click at [592, 279] on img at bounding box center [599, 279] width 14 height 14
